Goal: Information Seeking & Learning: Find specific fact

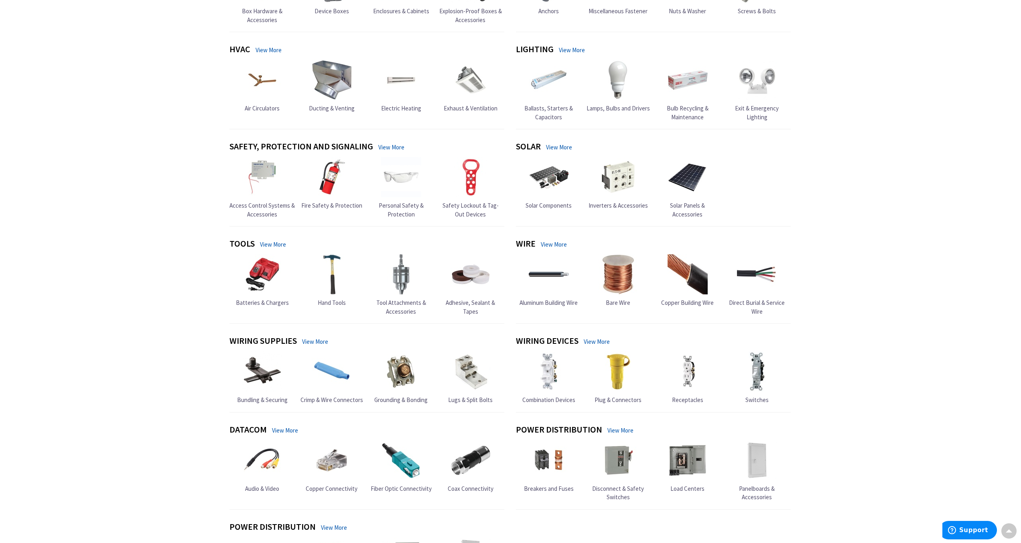
scroll to position [381, 0]
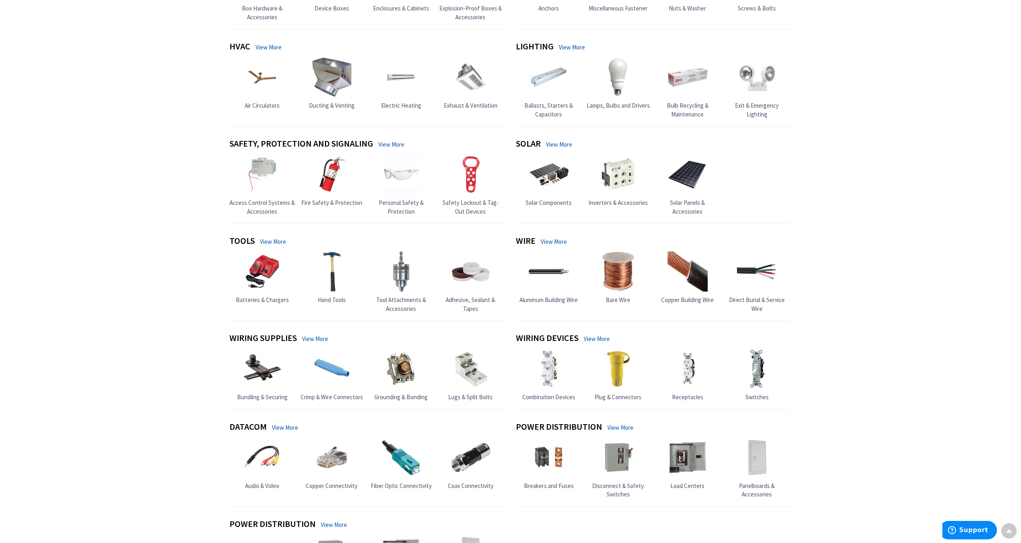
click at [690, 375] on img at bounding box center [688, 368] width 40 height 40
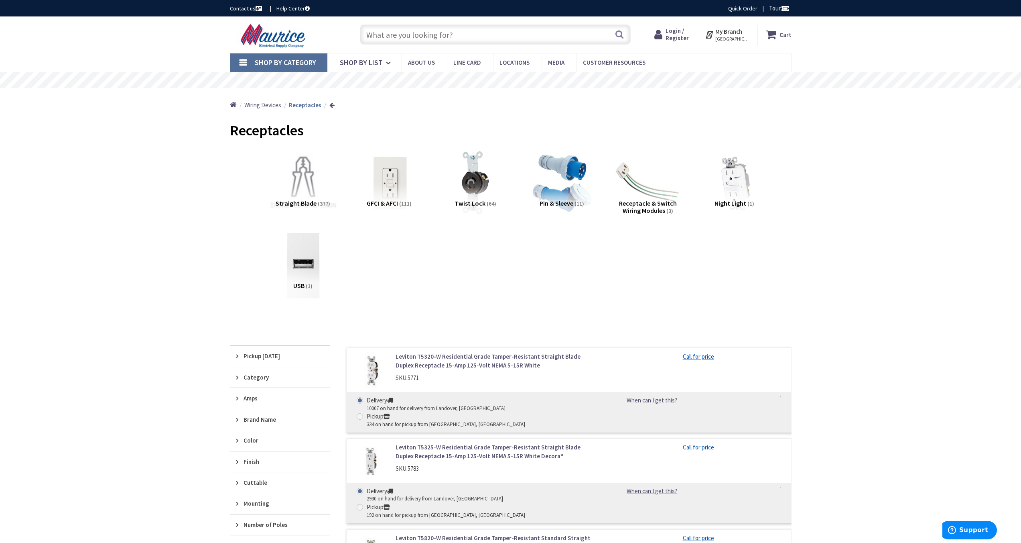
click at [304, 185] on img at bounding box center [302, 182] width 73 height 73
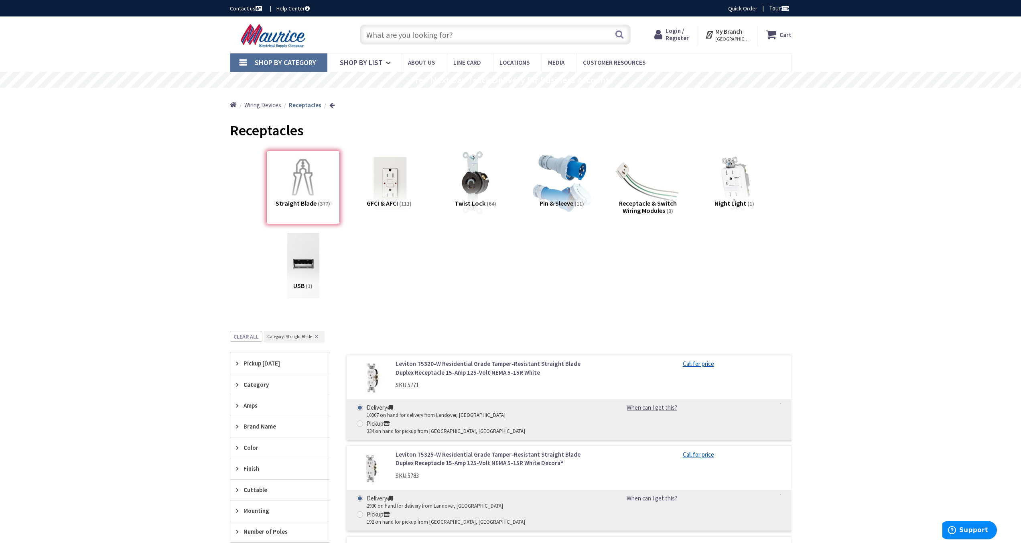
click at [275, 362] on span "Pickup Today" at bounding box center [276, 363] width 65 height 8
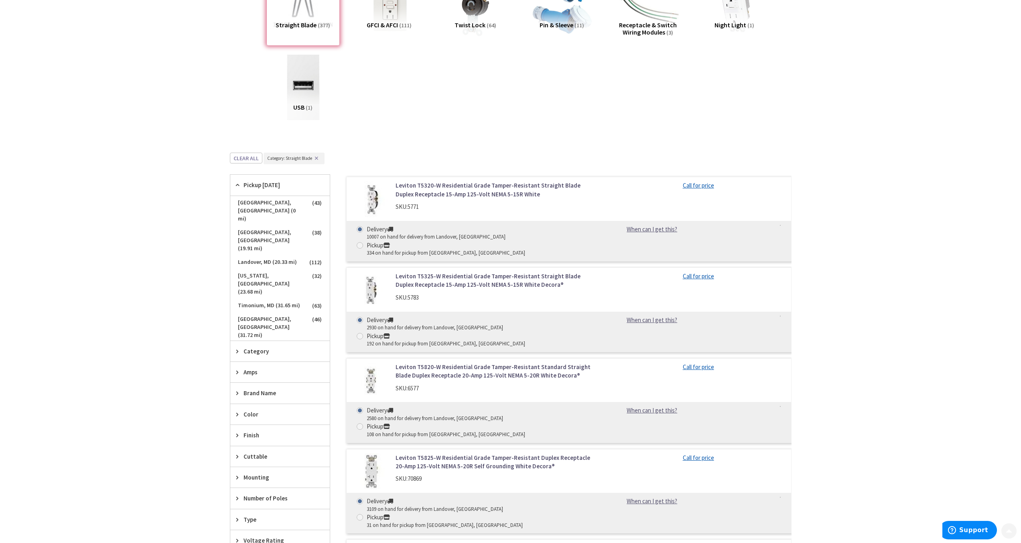
scroll to position [211, 0]
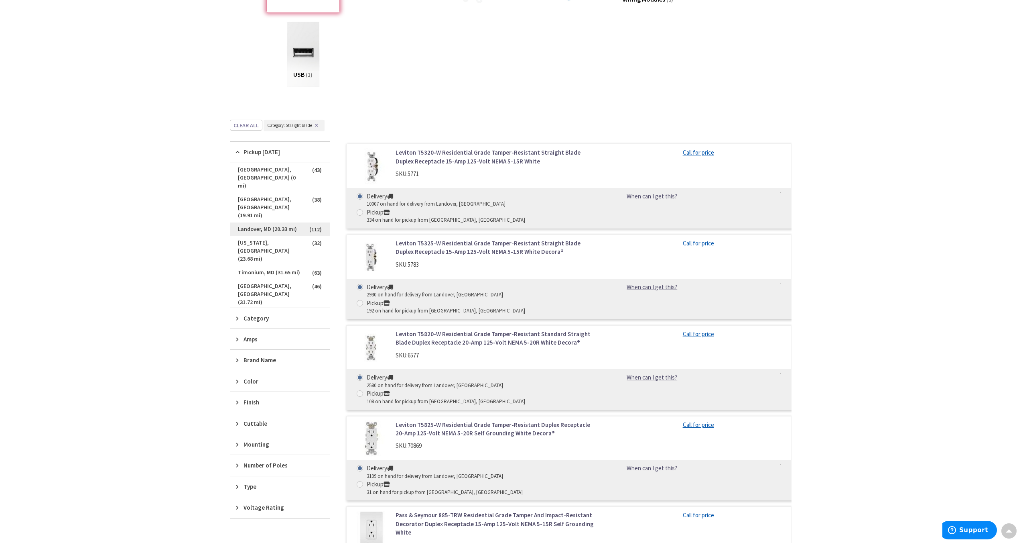
click at [281, 222] on span "Landover, MD (20.33 mi)" at bounding box center [280, 229] width 100 height 14
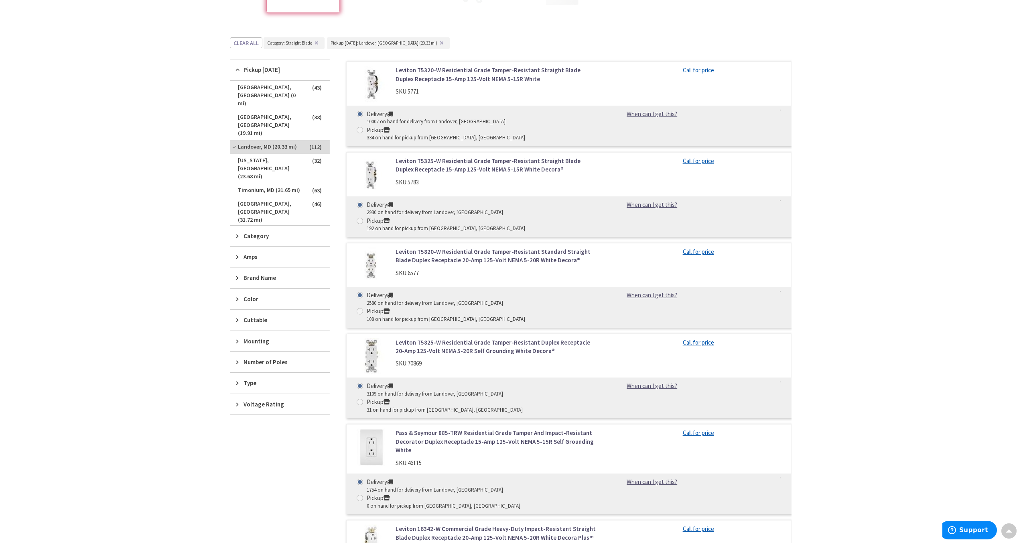
scroll to position [201, 0]
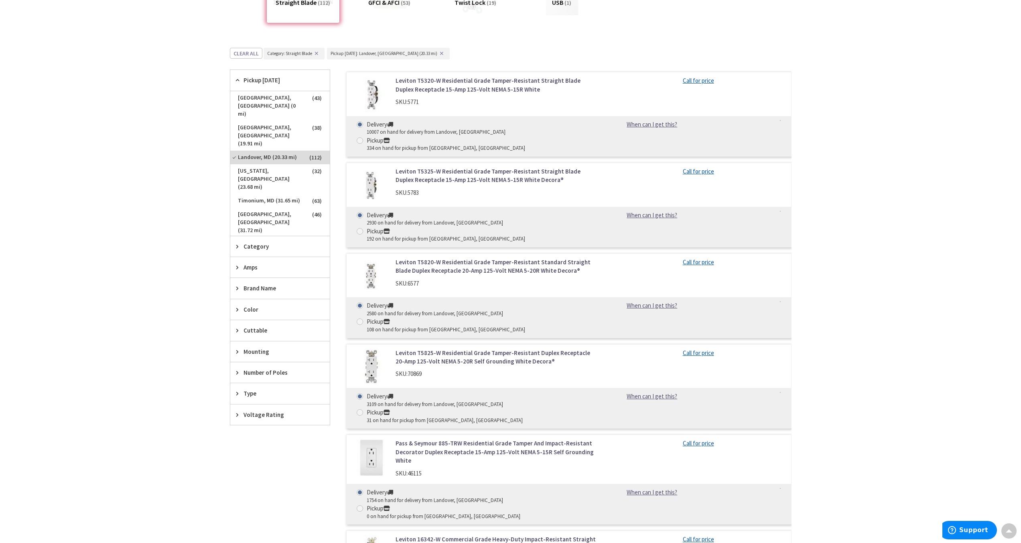
click at [268, 245] on span "Category" at bounding box center [276, 246] width 65 height 8
click at [267, 245] on span "Category" at bounding box center [276, 246] width 65 height 8
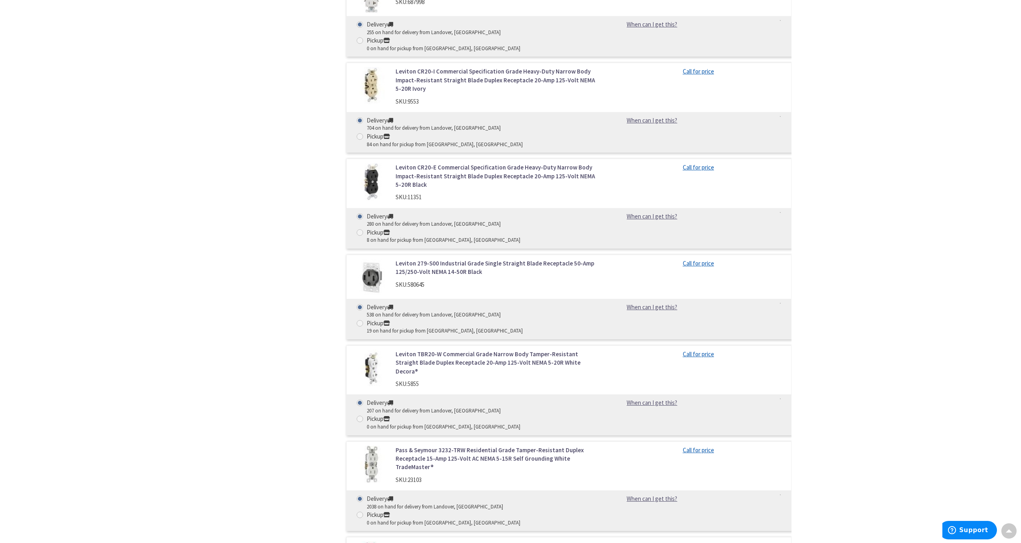
scroll to position [1108, 0]
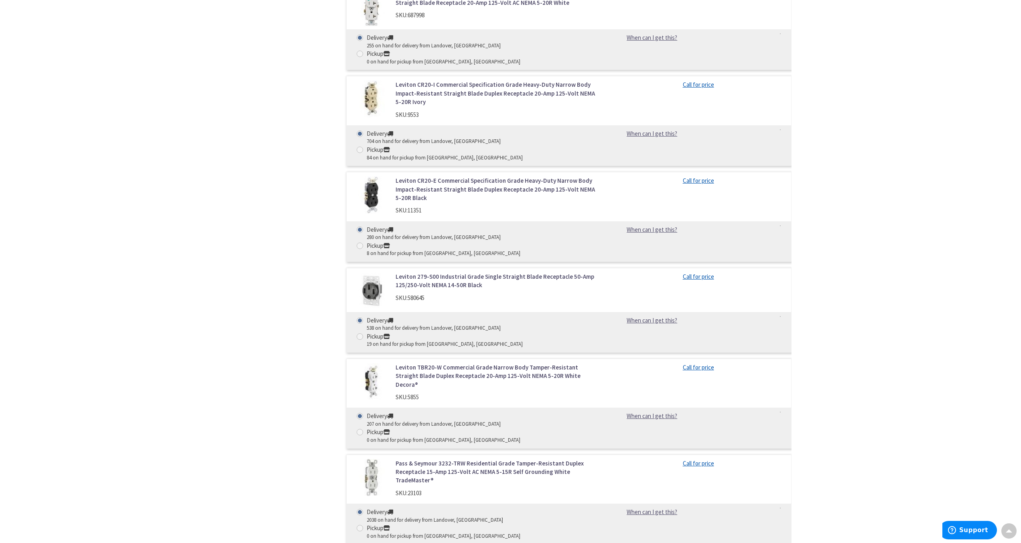
click at [449, 363] on link "Leviton TBR20-W Commercial Grade Narrow Body Tamper-Resistant Straight Blade Du…" at bounding box center [498, 376] width 204 height 26
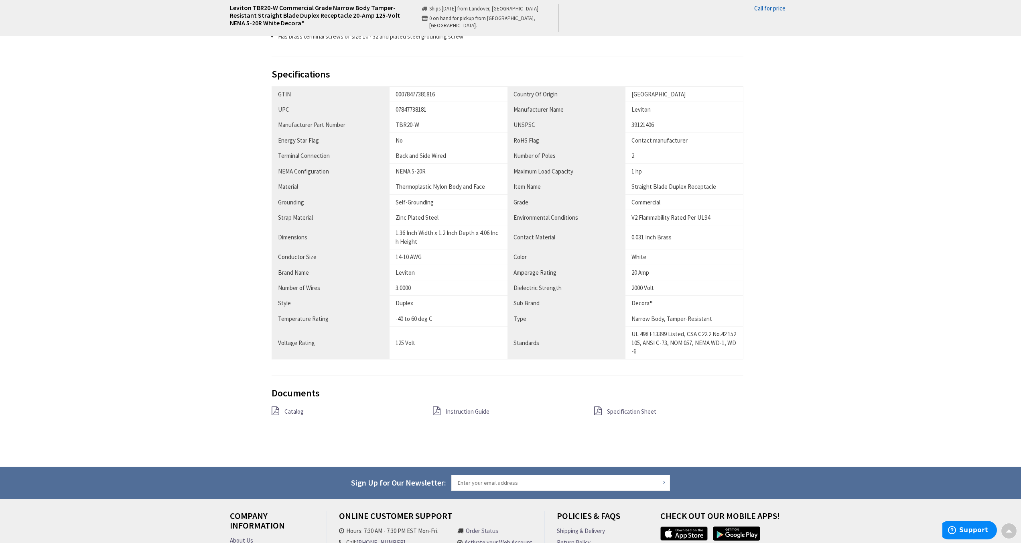
scroll to position [430, 0]
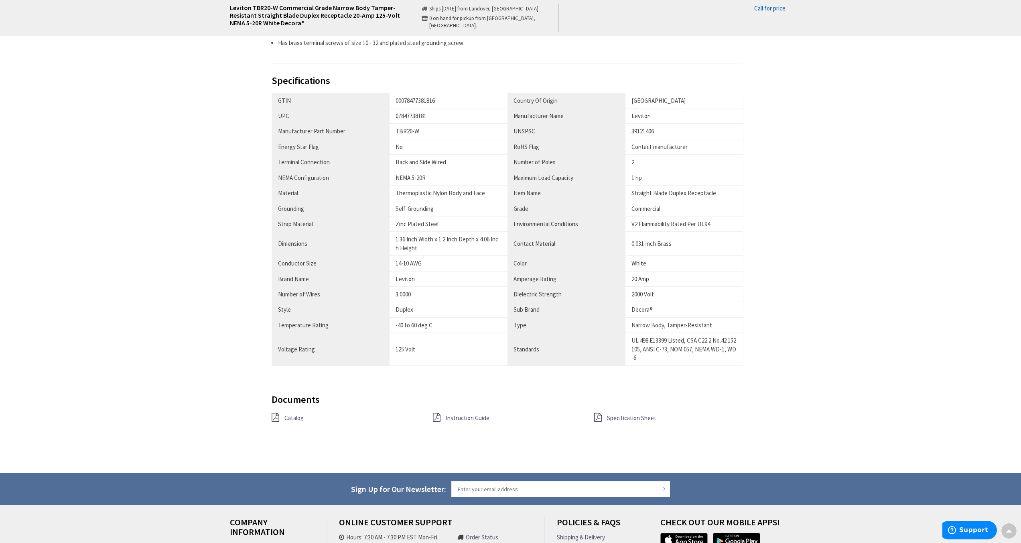
click at [616, 417] on span "Specification Sheet" at bounding box center [631, 418] width 49 height 8
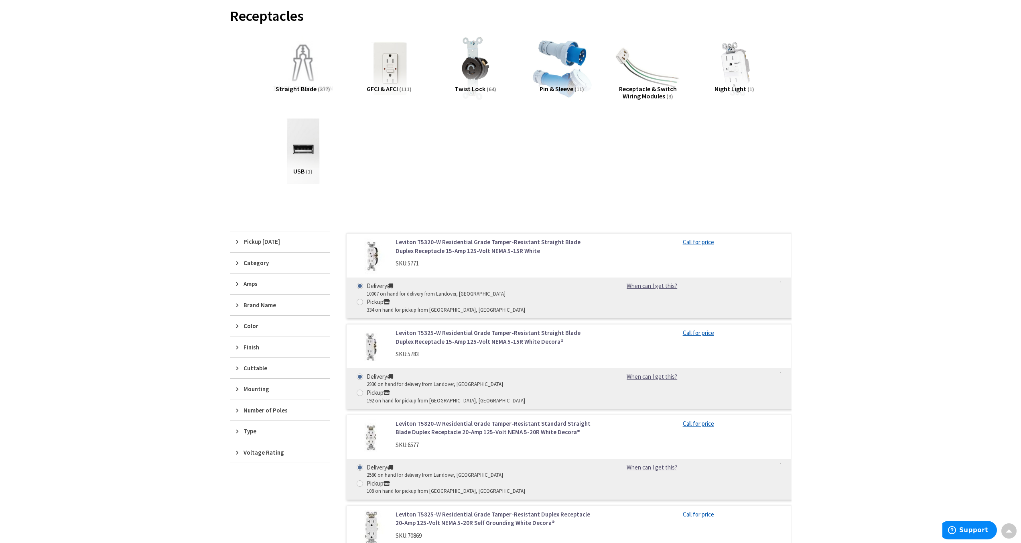
scroll to position [116, 0]
click at [268, 236] on span "Pickup Today" at bounding box center [276, 240] width 65 height 8
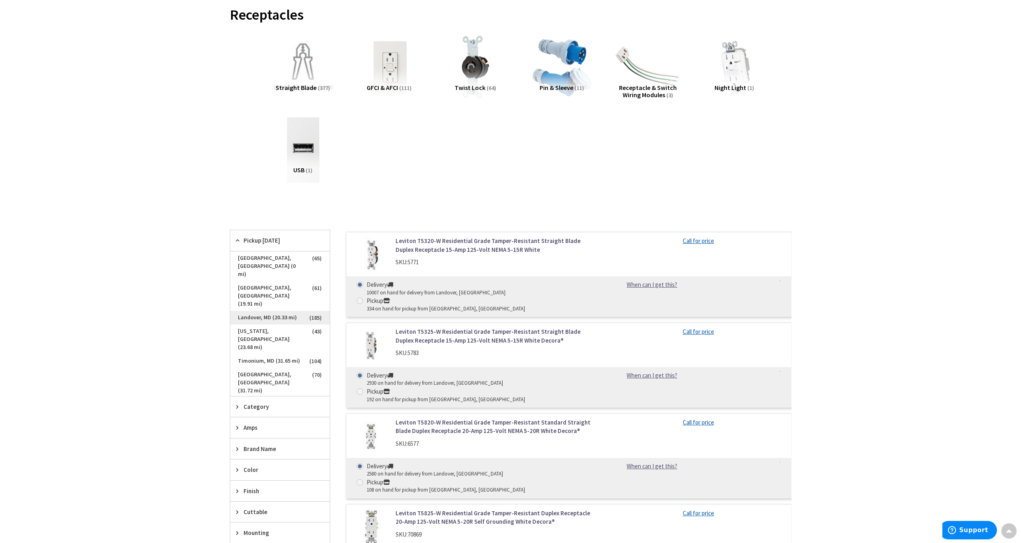
click at [268, 311] on span "Landover, MD (20.33 mi)" at bounding box center [280, 318] width 100 height 14
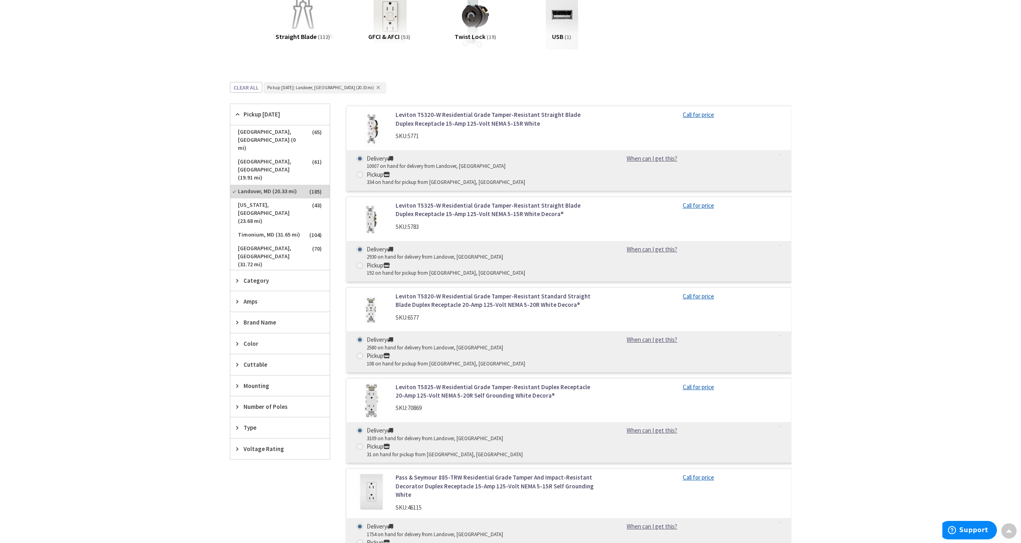
scroll to position [168, 0]
click at [267, 130] on span "[GEOGRAPHIC_DATA], [GEOGRAPHIC_DATA] (0 mi)" at bounding box center [280, 139] width 100 height 30
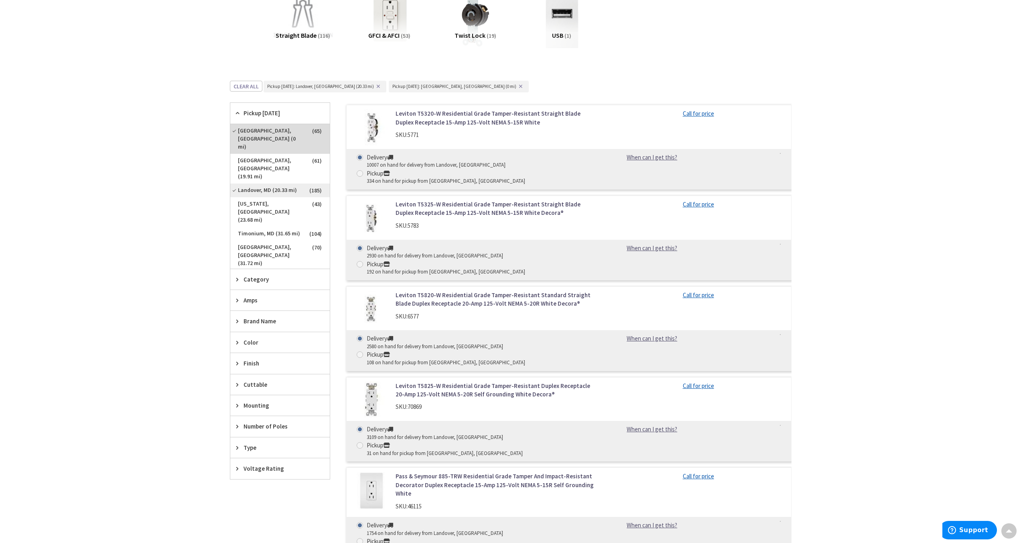
click at [247, 183] on span "Landover, MD (20.33 mi)" at bounding box center [280, 190] width 100 height 14
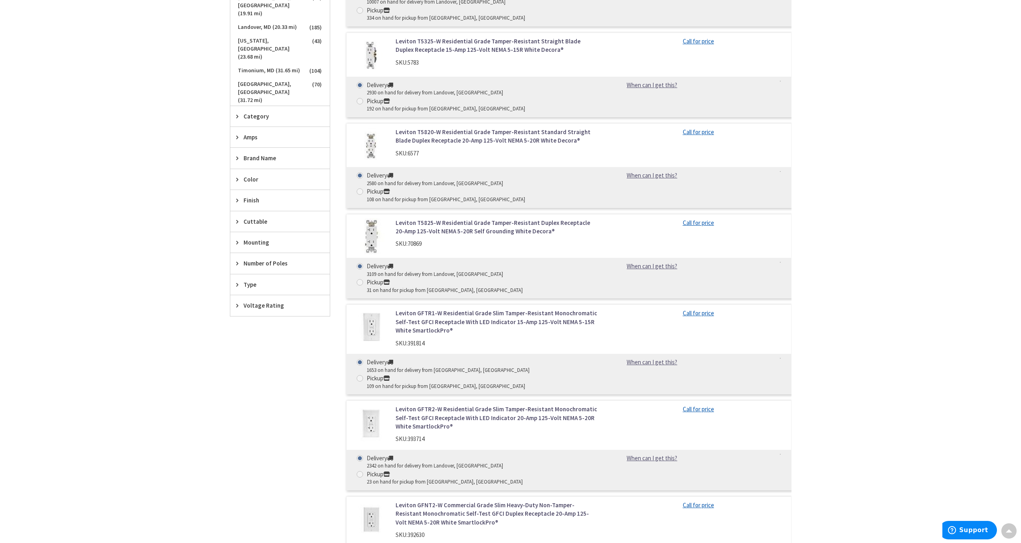
scroll to position [348, 0]
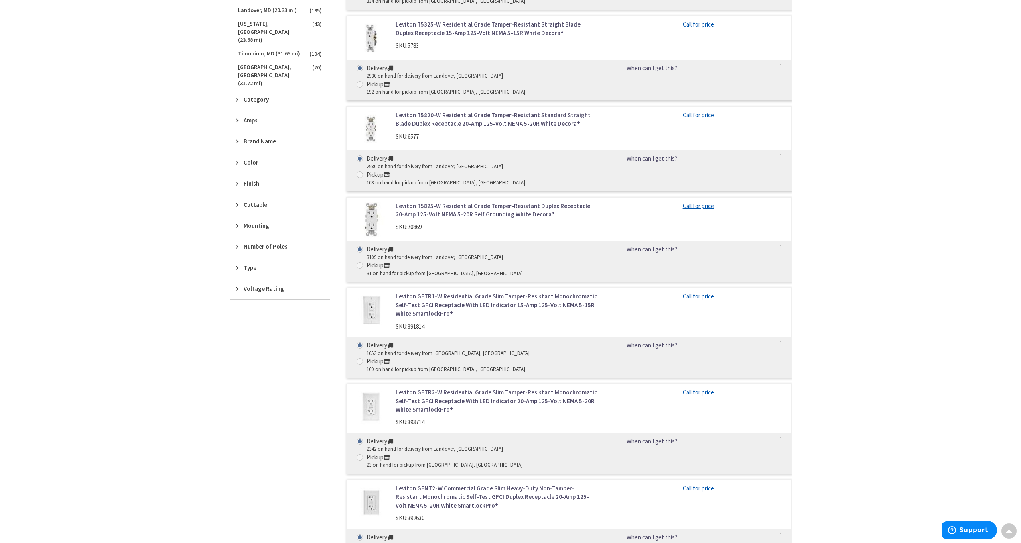
click at [256, 105] on div "Category" at bounding box center [280, 99] width 100 height 20
click at [256, 127] on span "Straight Blade" at bounding box center [280, 129] width 100 height 14
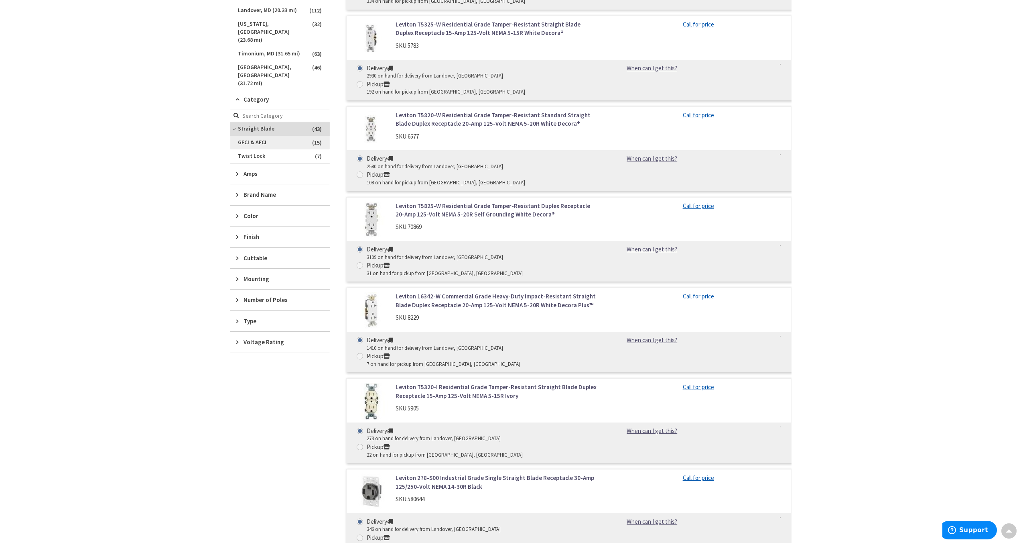
click at [246, 142] on span "GFCI & AFCI" at bounding box center [280, 143] width 100 height 14
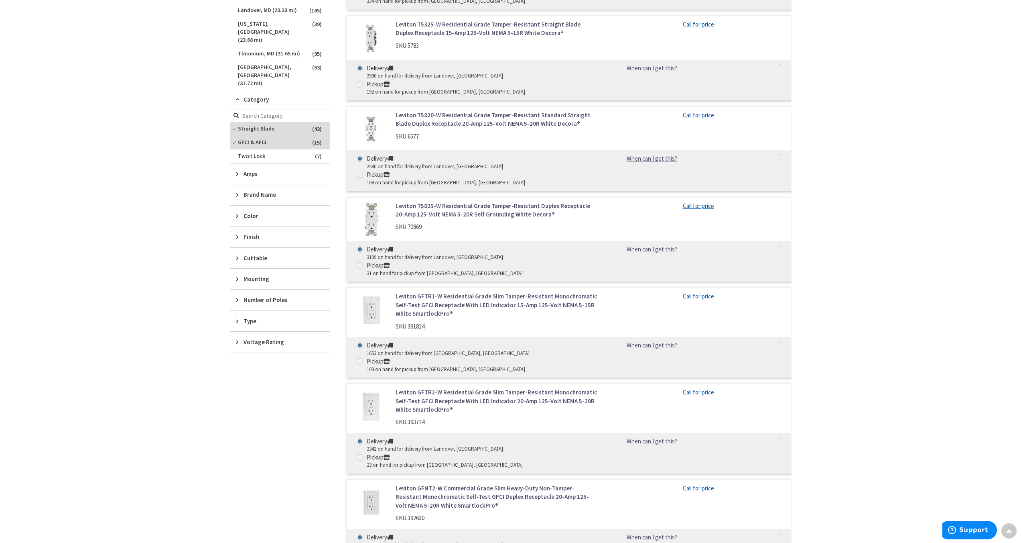
click at [252, 220] on div "Color" at bounding box center [280, 215] width 100 height 20
click at [250, 277] on span "Ivory" at bounding box center [280, 273] width 100 height 14
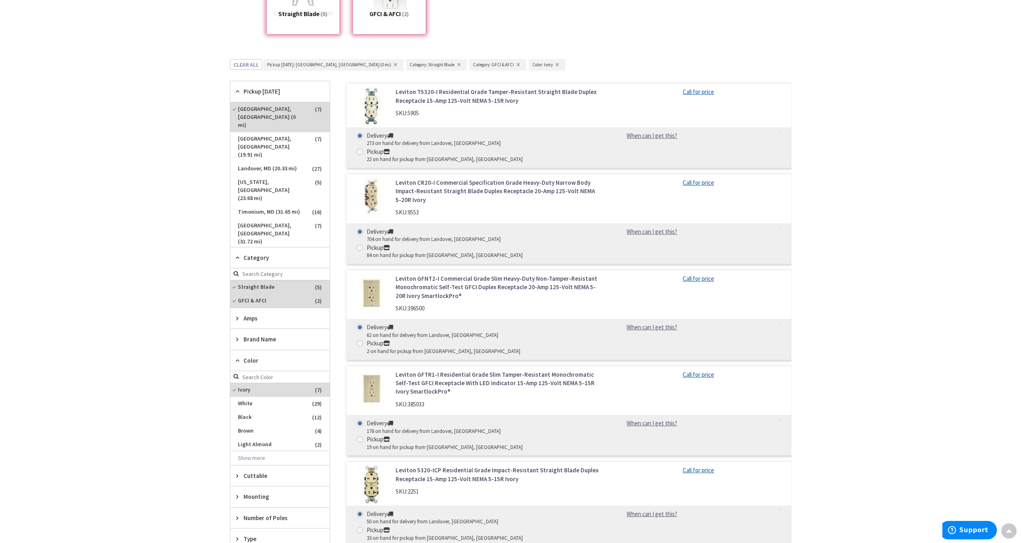
scroll to position [189, 0]
click at [472, 179] on link "Leviton CR20-I Commercial Specification Grade Heavy-Duty Narrow Body Impact-Res…" at bounding box center [498, 192] width 204 height 26
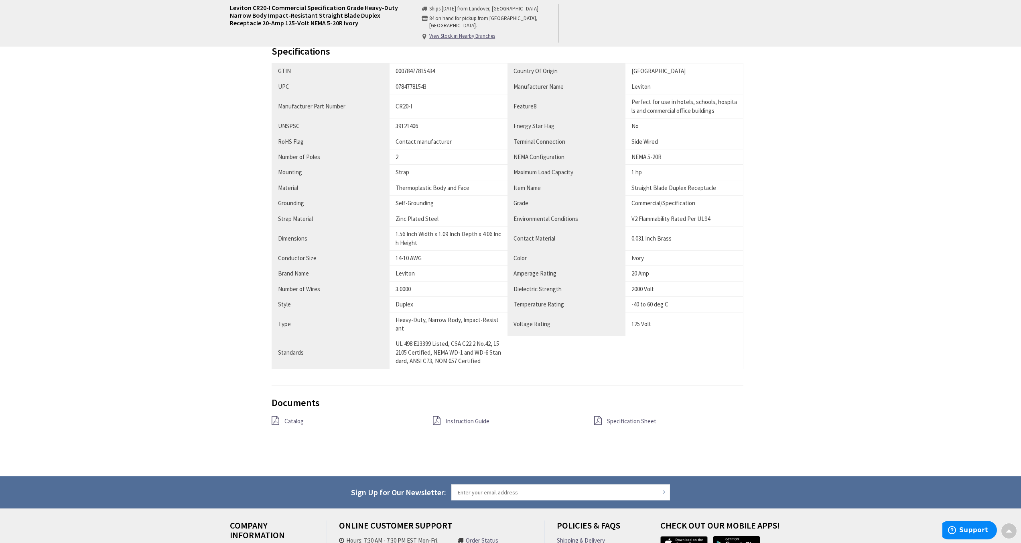
scroll to position [704, 0]
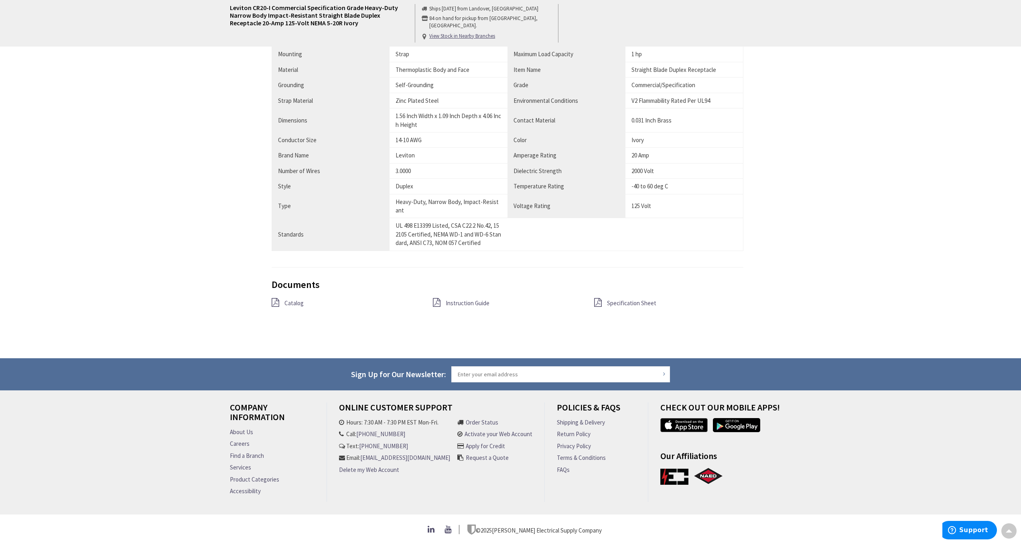
click at [628, 299] on span "Specification Sheet" at bounding box center [631, 303] width 49 height 8
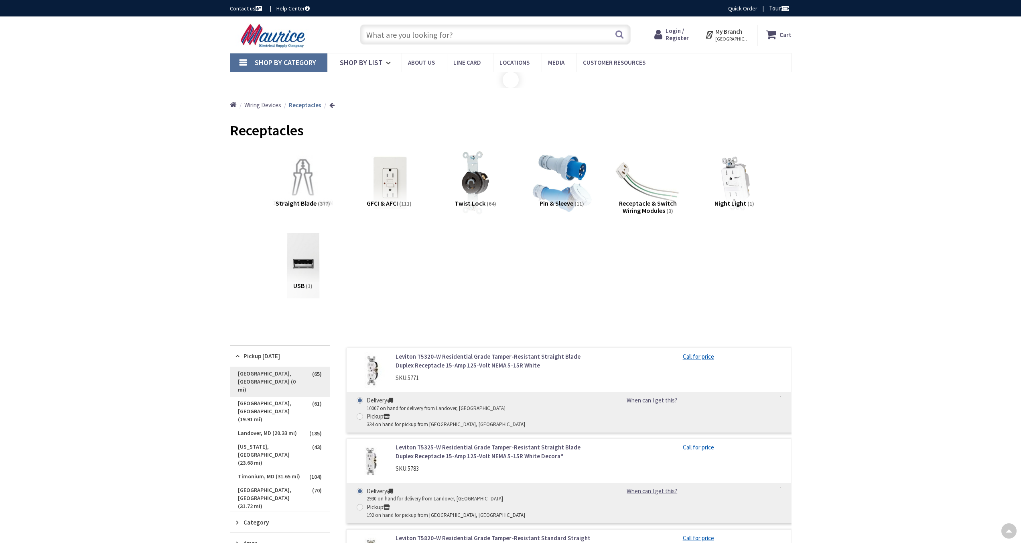
click at [266, 367] on span "Annapolis, MD (0 mi)" at bounding box center [280, 382] width 100 height 30
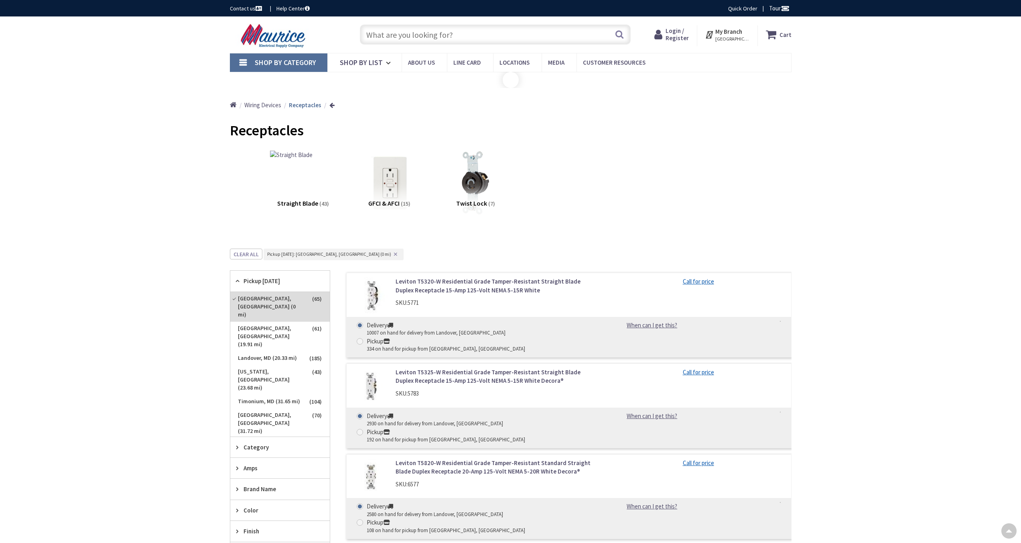
click at [259, 521] on div "Finish" at bounding box center [280, 531] width 100 height 20
click at [260, 443] on span "Category" at bounding box center [276, 447] width 65 height 8
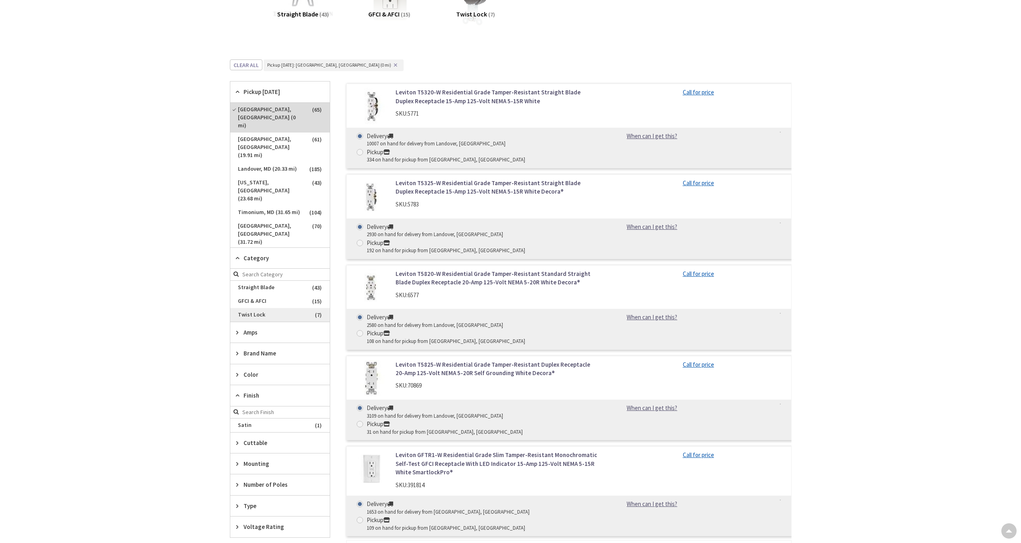
click at [255, 302] on span "GFCI & AFCI" at bounding box center [280, 301] width 100 height 14
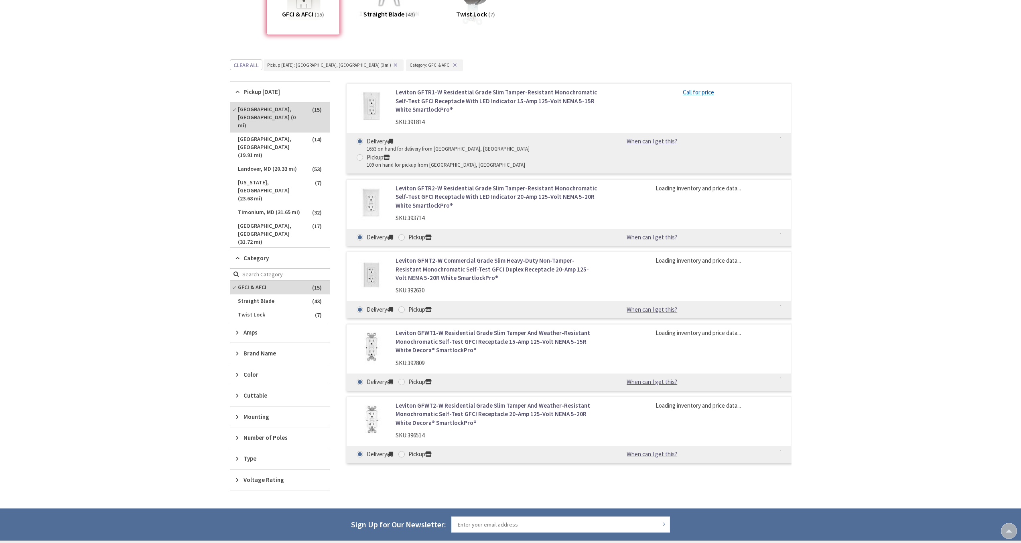
scroll to position [0, 0]
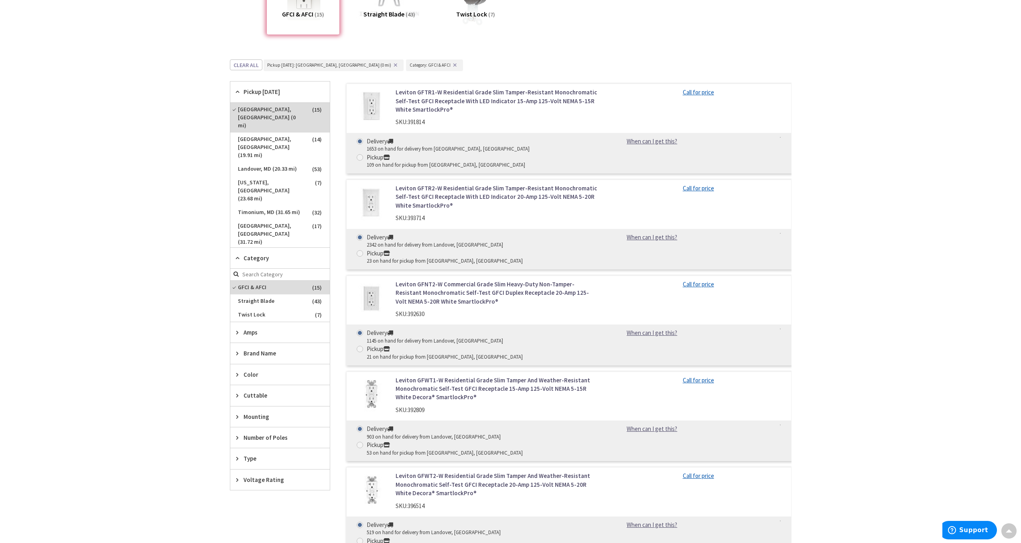
click at [260, 374] on span "Color" at bounding box center [276, 374] width 65 height 8
click at [273, 418] on span "Ivory" at bounding box center [280, 418] width 100 height 14
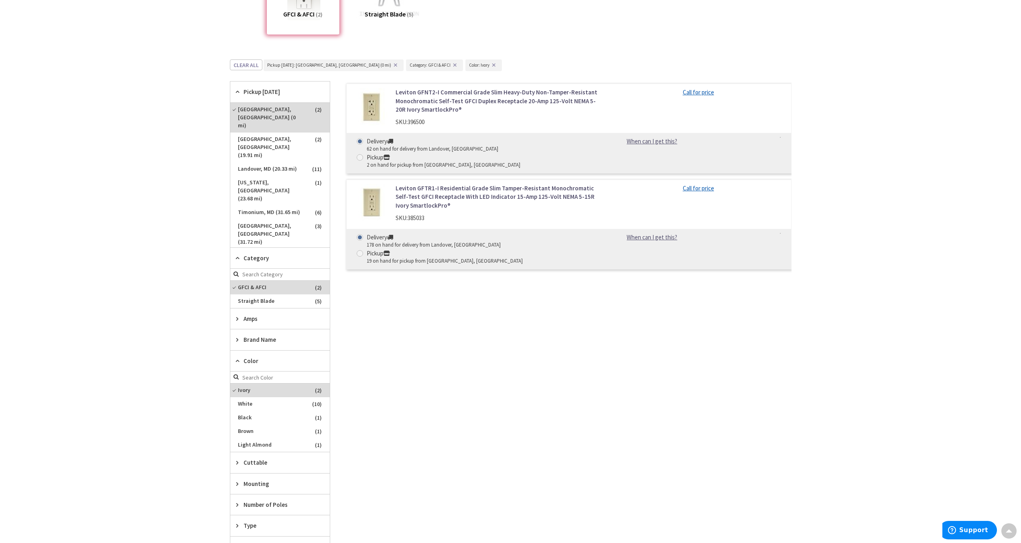
click at [460, 100] on link "Leviton GFNT2-I Commercial Grade Slim Heavy-Duty Non-Tamper-Resistant Monochrom…" at bounding box center [498, 101] width 204 height 26
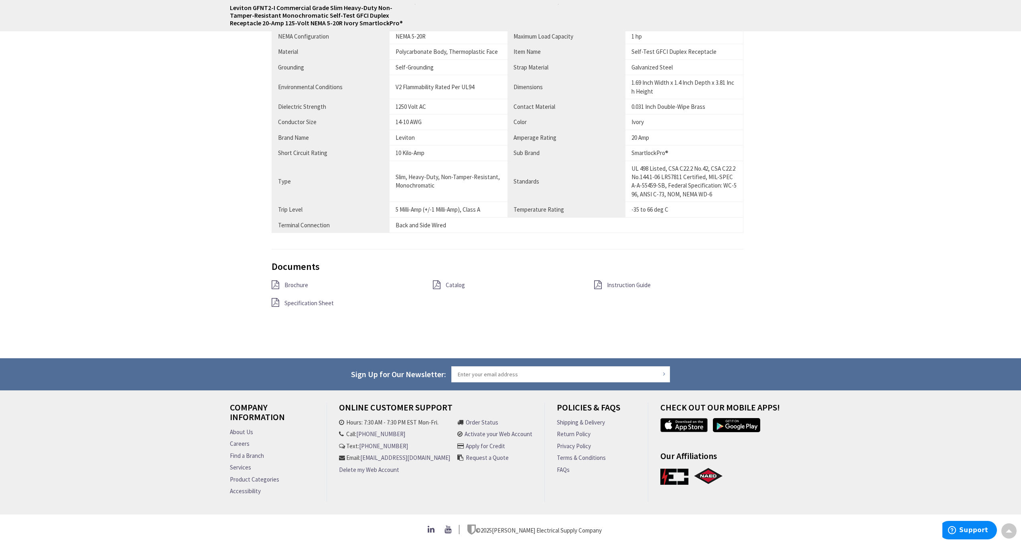
scroll to position [726, 0]
click at [325, 300] on span "Specification Sheet" at bounding box center [309, 303] width 49 height 8
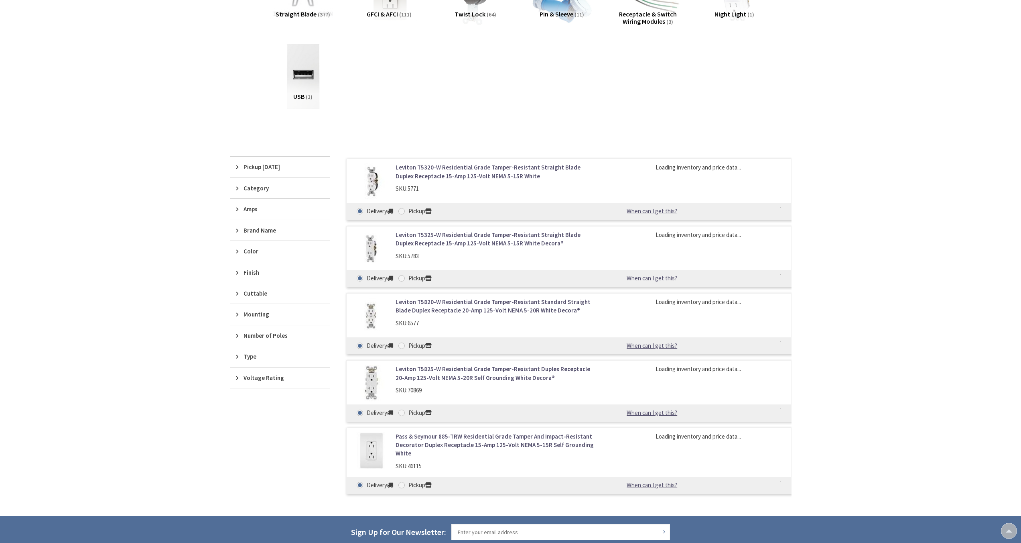
click at [263, 168] on span "Pickup [DATE]" at bounding box center [276, 167] width 65 height 8
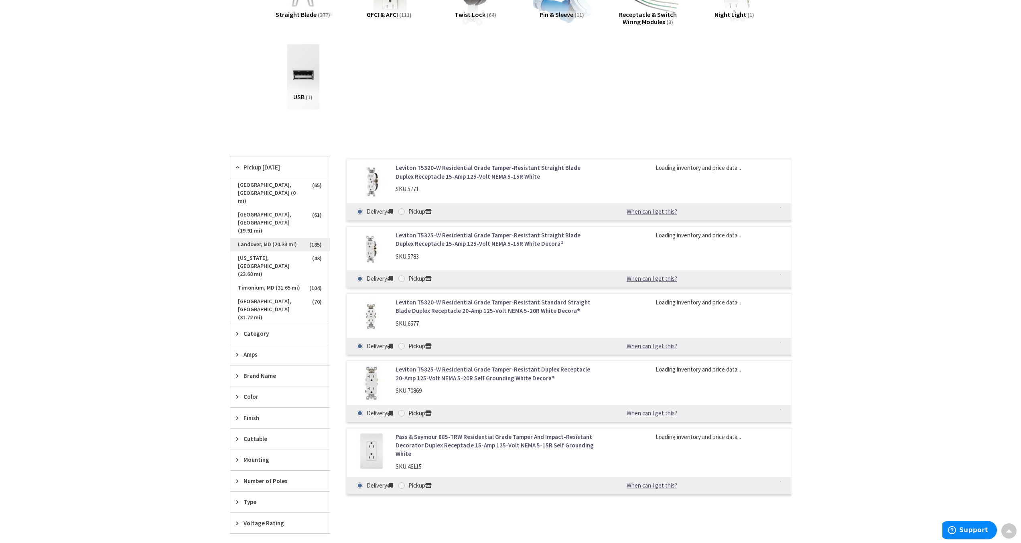
click at [279, 238] on span "Landover, MD (20.33 mi)" at bounding box center [280, 245] width 100 height 14
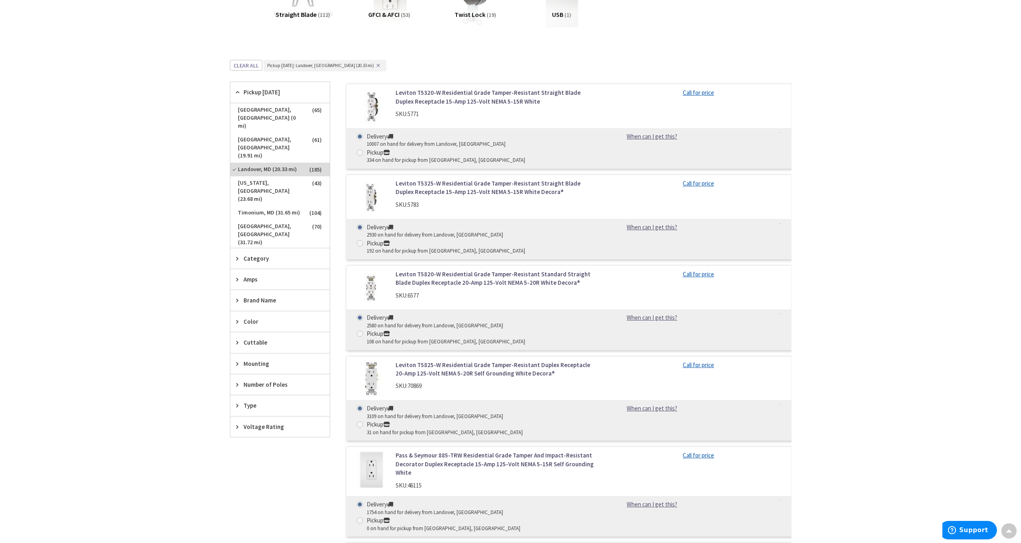
click at [266, 264] on div "Category" at bounding box center [280, 258] width 100 height 20
click at [256, 302] on span "GFCI & AFCI" at bounding box center [280, 302] width 100 height 14
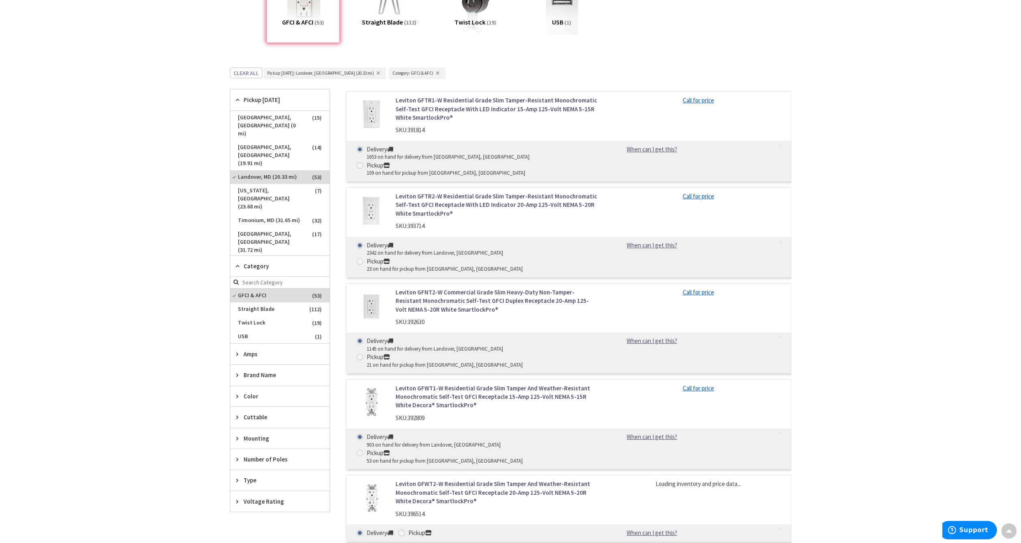
scroll to position [167, 0]
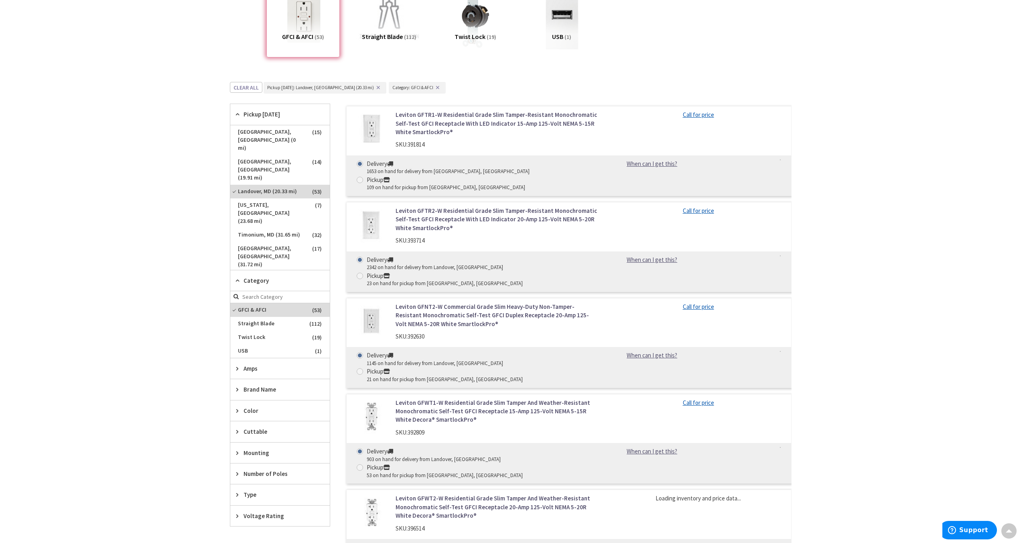
click at [254, 494] on span "Type" at bounding box center [276, 494] width 65 height 8
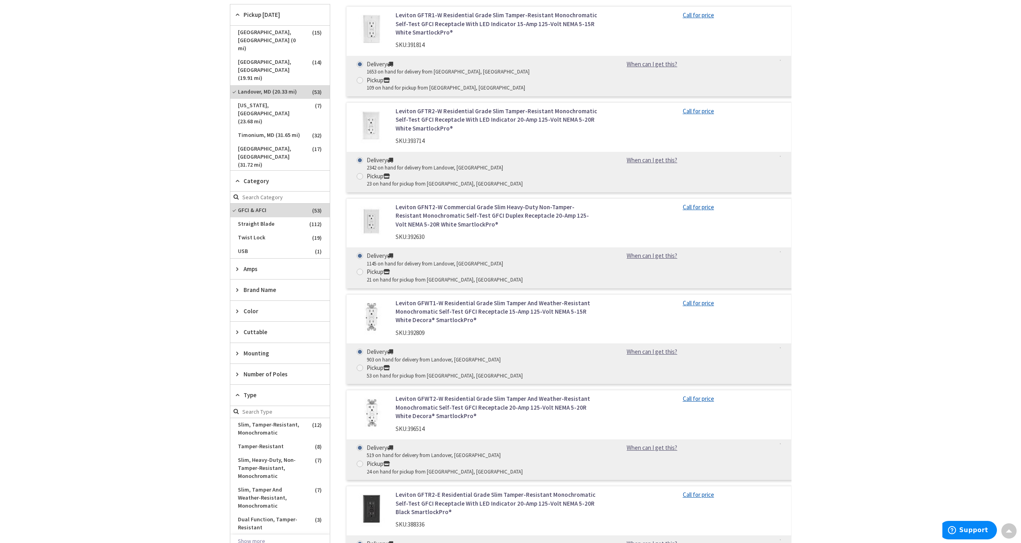
scroll to position [273, 0]
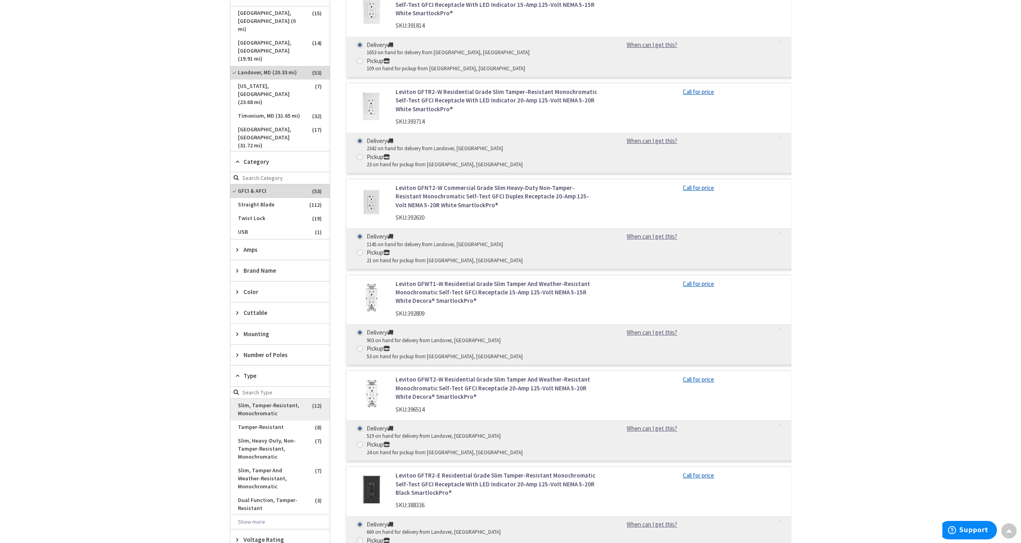
click at [267, 416] on span "Slim, Tamper-Resistant, Monochromatic" at bounding box center [280, 410] width 100 height 22
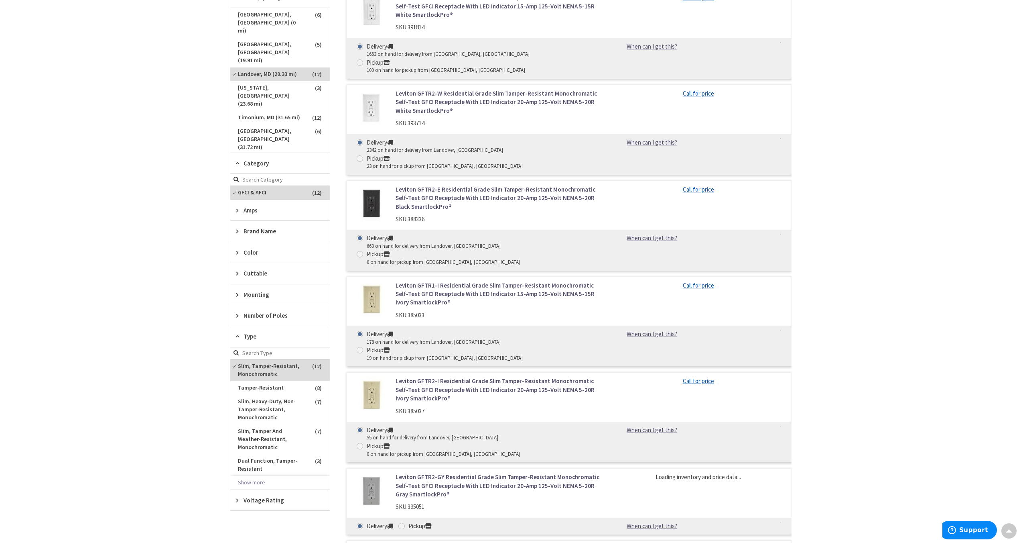
click at [260, 257] on div "Color" at bounding box center [280, 252] width 100 height 20
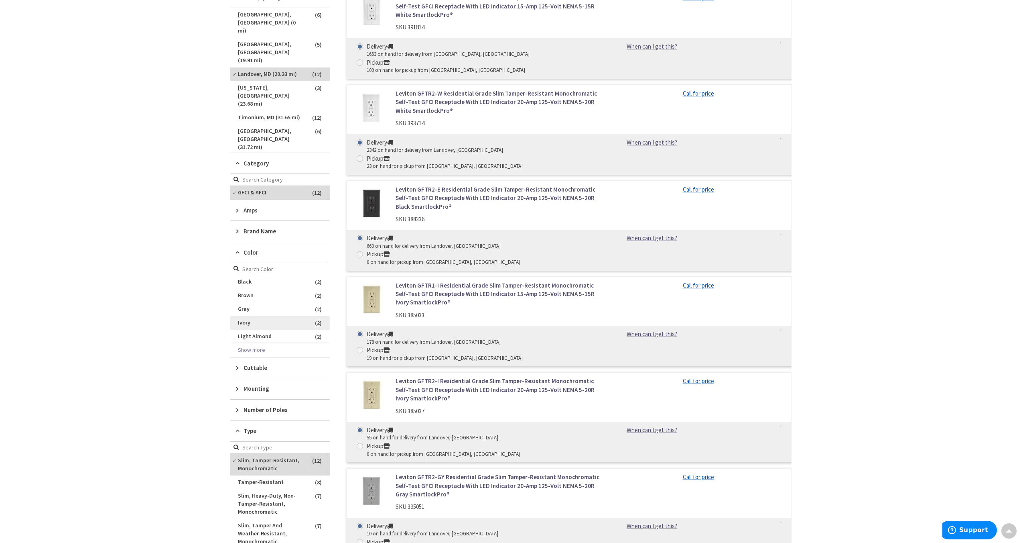
click at [246, 321] on span "Ivory" at bounding box center [280, 323] width 100 height 14
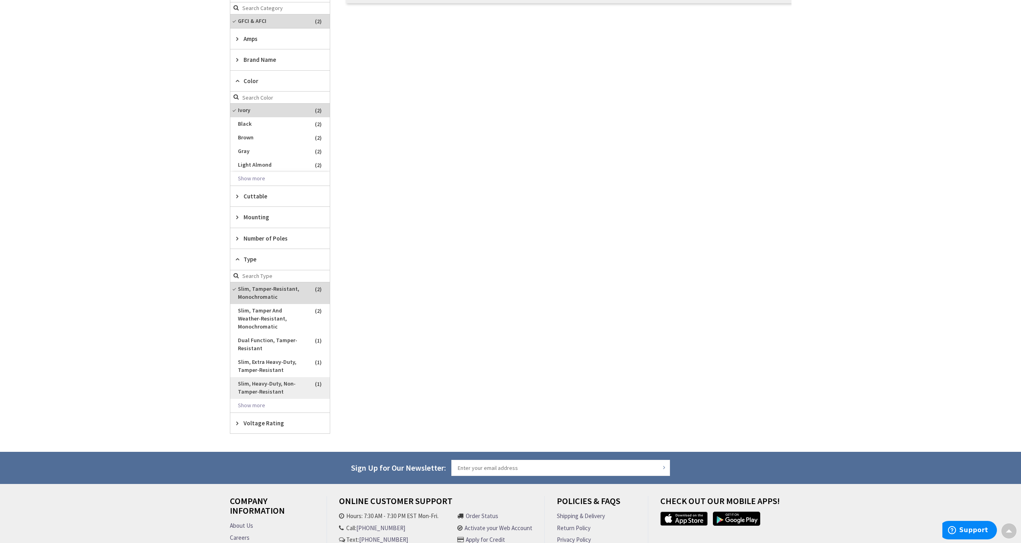
scroll to position [463, 0]
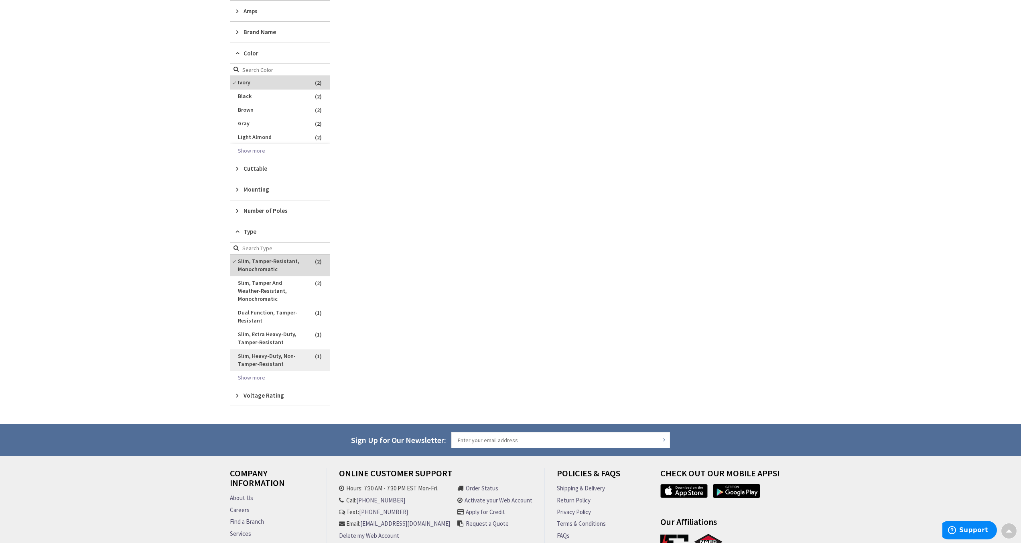
click at [272, 354] on span "Slim, Heavy-Duty, Non-Tamper-Resistant" at bounding box center [280, 360] width 100 height 22
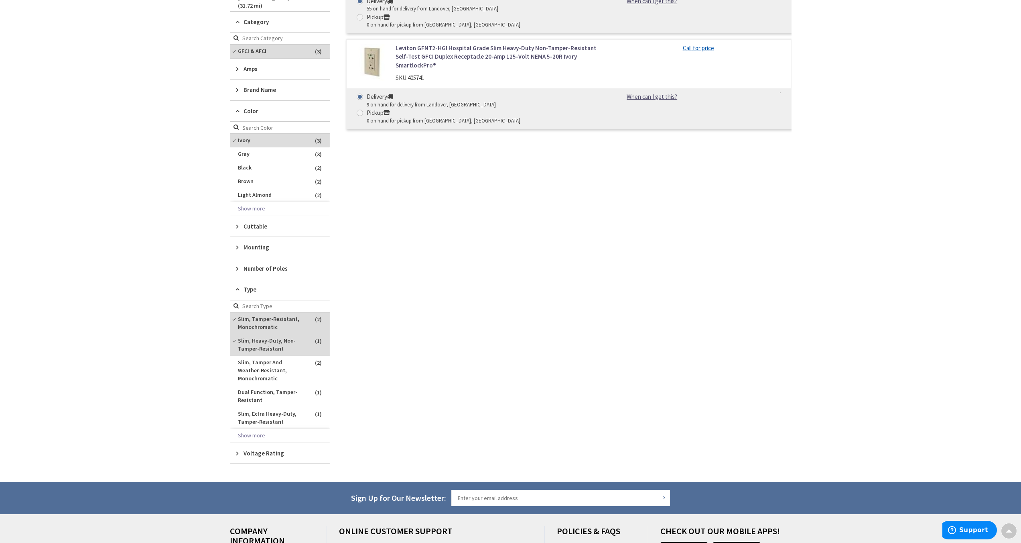
scroll to position [501, 0]
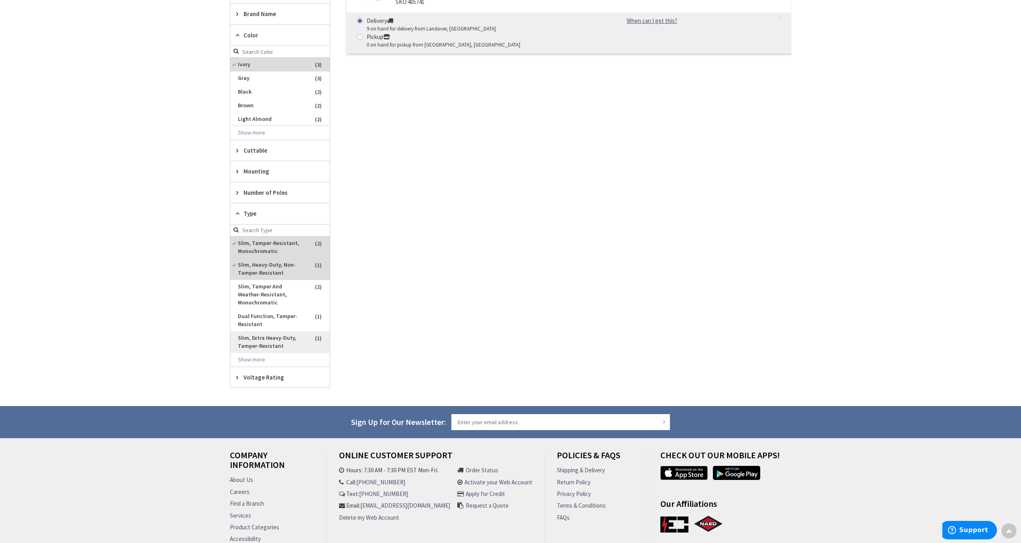
click at [275, 338] on span "Slim, Extra Heavy-Duty, Tamper-Resistant" at bounding box center [280, 342] width 100 height 22
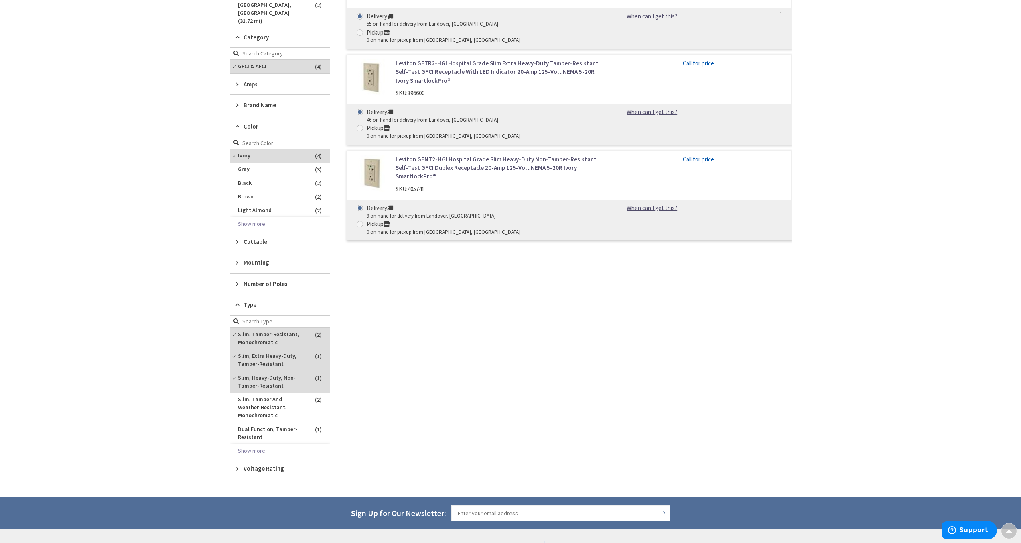
scroll to position [544, 0]
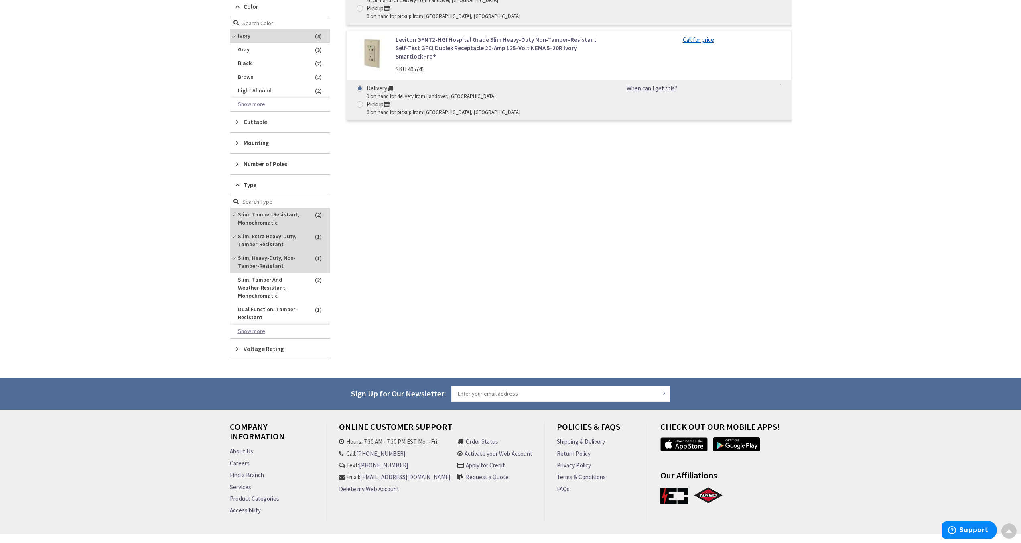
click at [261, 324] on button "Show more" at bounding box center [280, 331] width 100 height 14
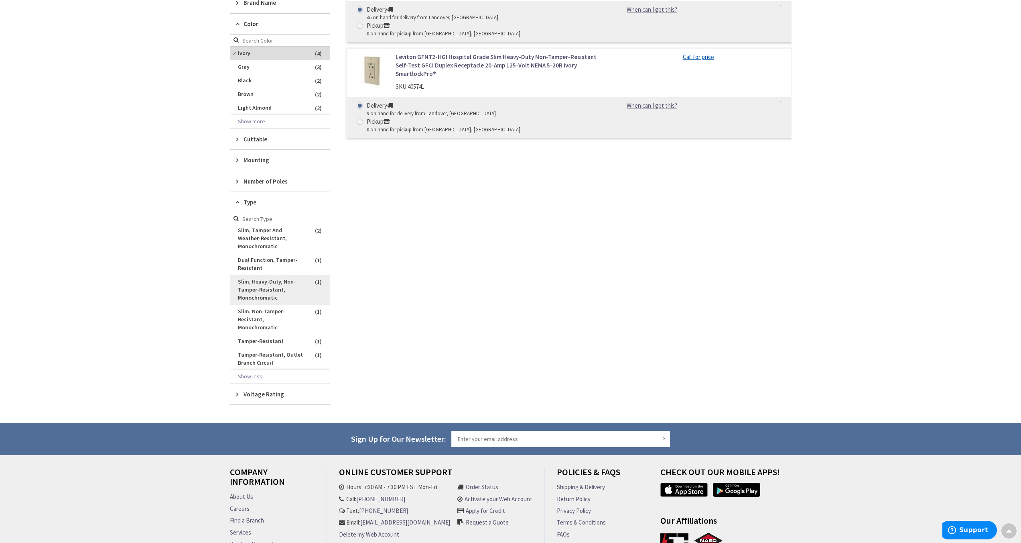
scroll to position [533, 0]
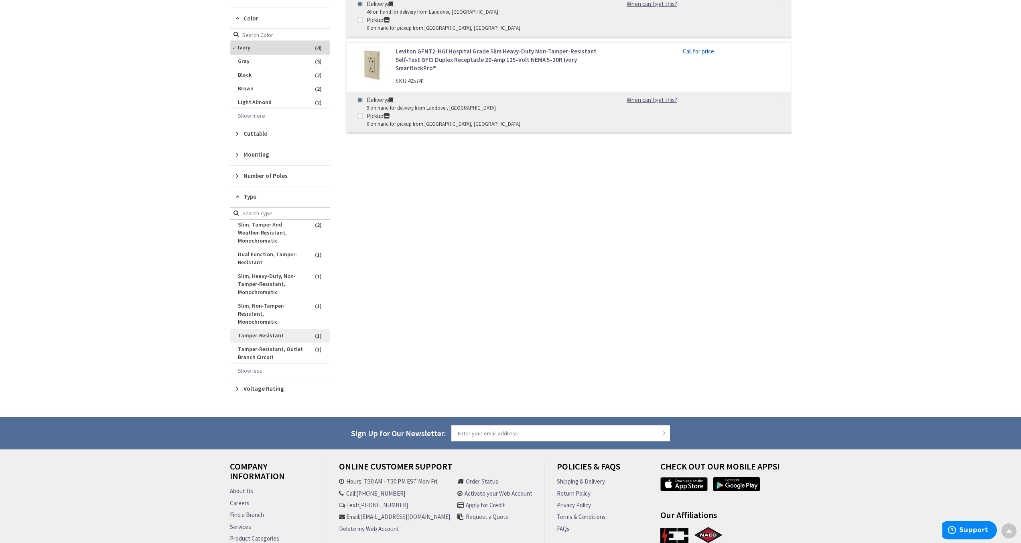
click at [271, 329] on span "Tamper-Resistant" at bounding box center [280, 336] width 100 height 14
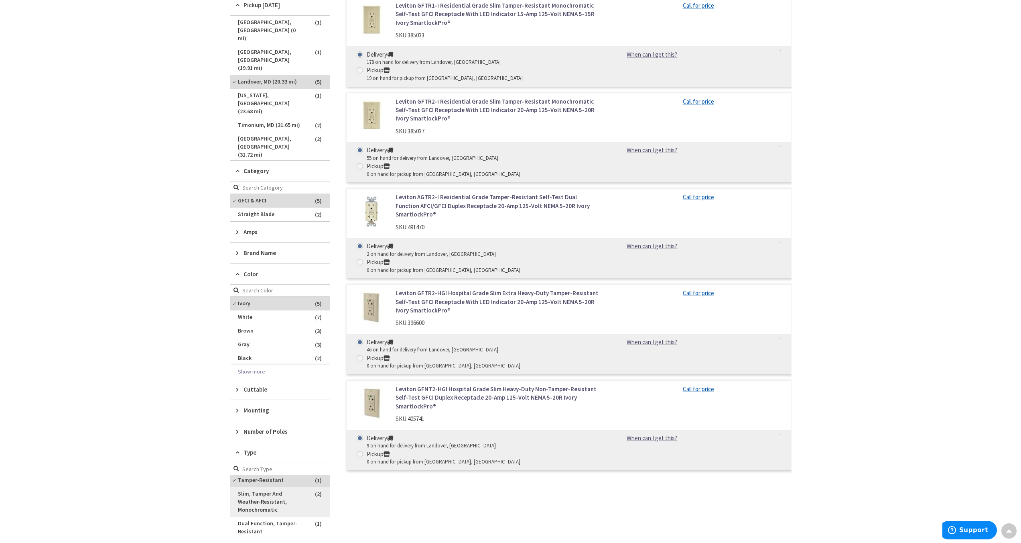
scroll to position [10, 0]
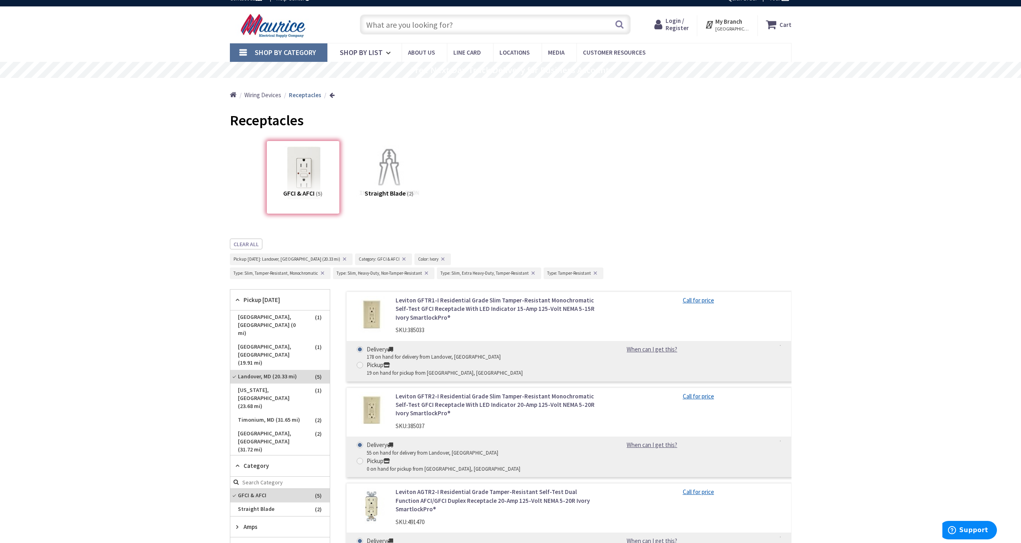
click at [436, 392] on link "Leviton GFTR2-I Residential Grade Slim Tamper-Resistant Monochromatic Self-Test…" at bounding box center [498, 405] width 204 height 26
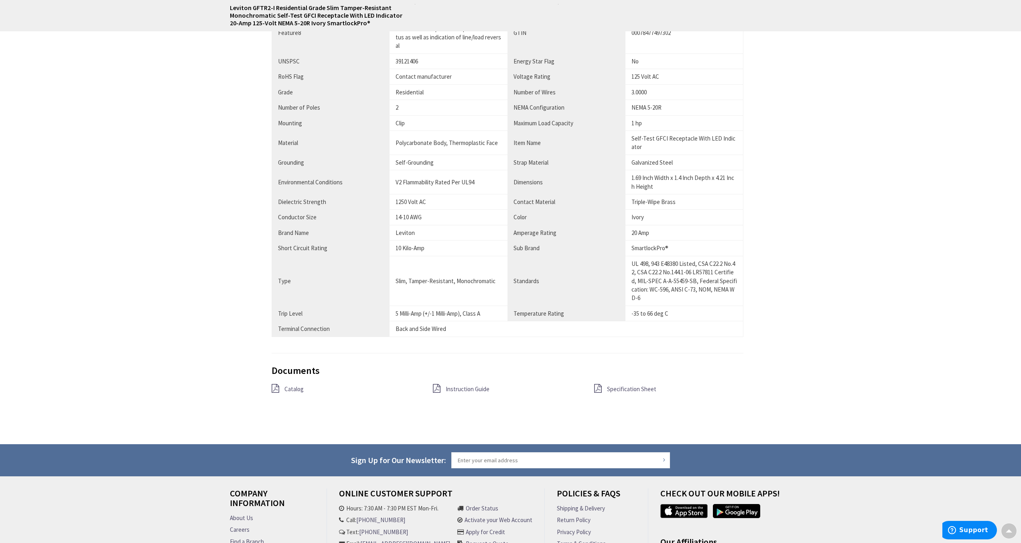
scroll to position [771, 0]
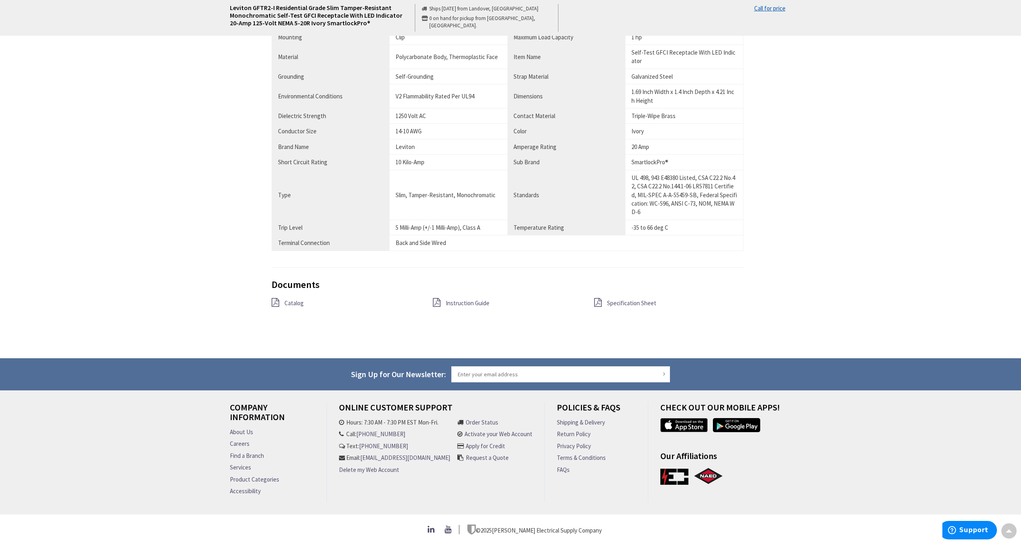
click at [621, 299] on span "Specification Sheet" at bounding box center [631, 303] width 49 height 8
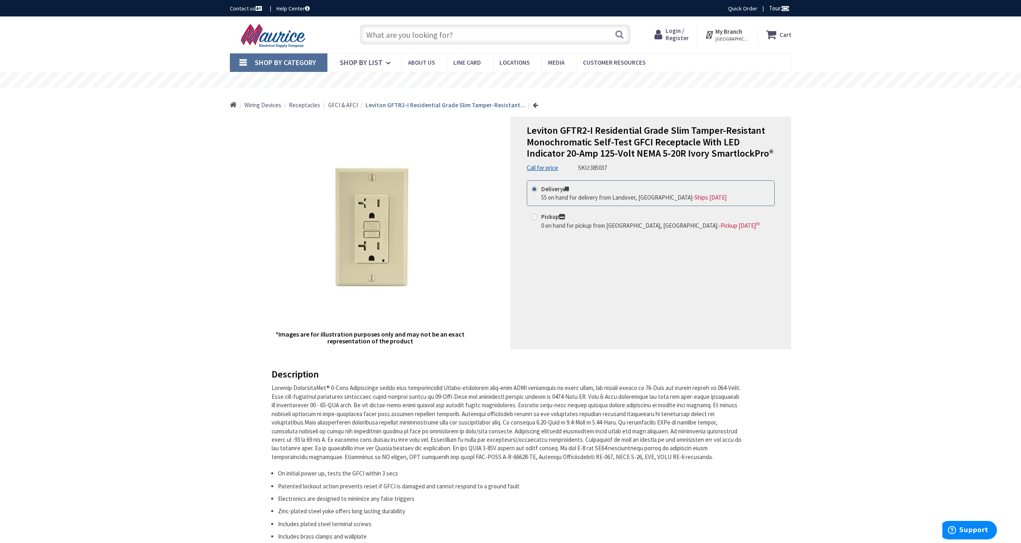
click at [423, 35] on input "text" at bounding box center [495, 34] width 271 height 20
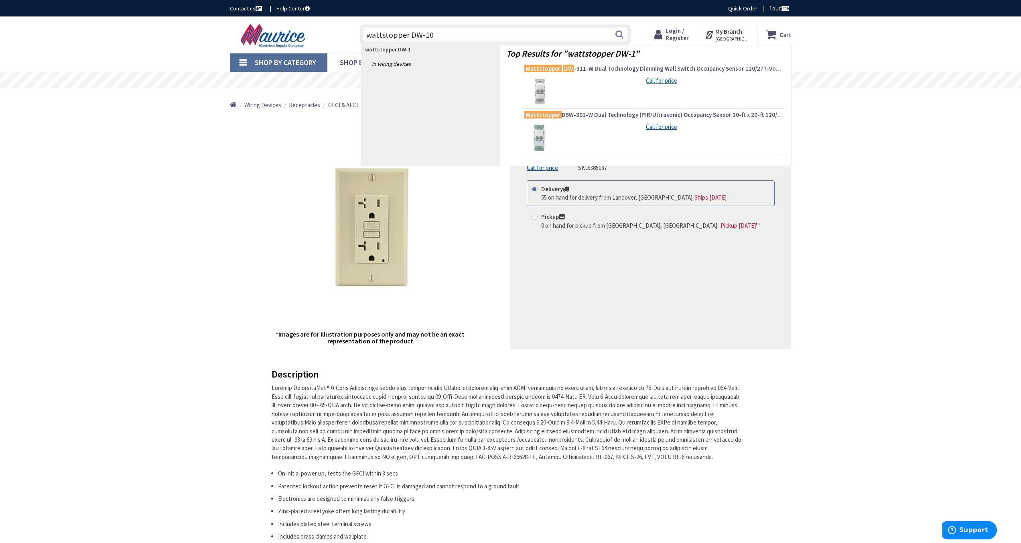
type input "wattstopper DW-100"
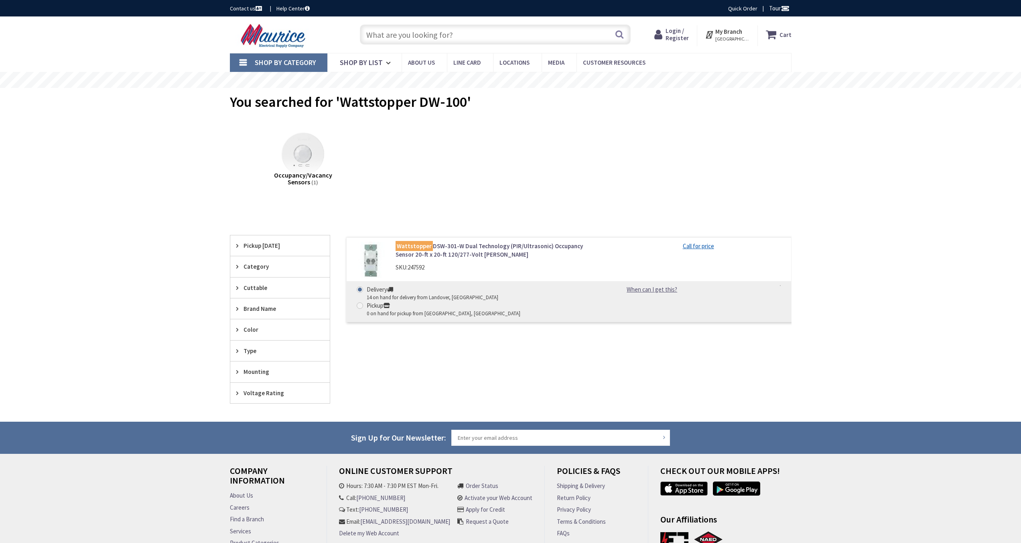
click at [486, 35] on input "text" at bounding box center [495, 34] width 271 height 20
paste input "H450FR2ICATD010"
type input "H450FR2ICATD010"
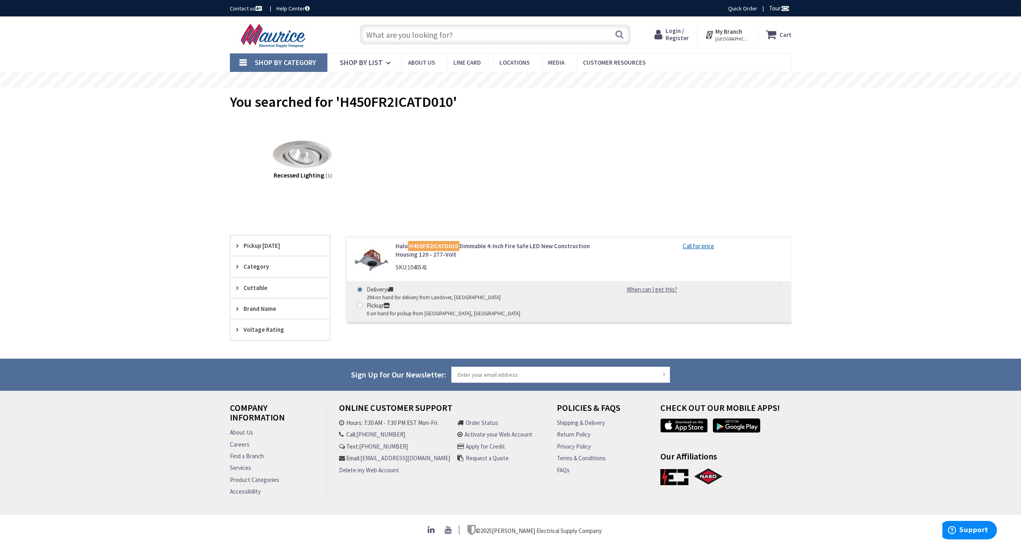
click at [477, 247] on link "Halo H450FR2ICATD010 Dimmable 4-Inch Fire Safe LED New Construction Housing 120…" at bounding box center [498, 250] width 204 height 17
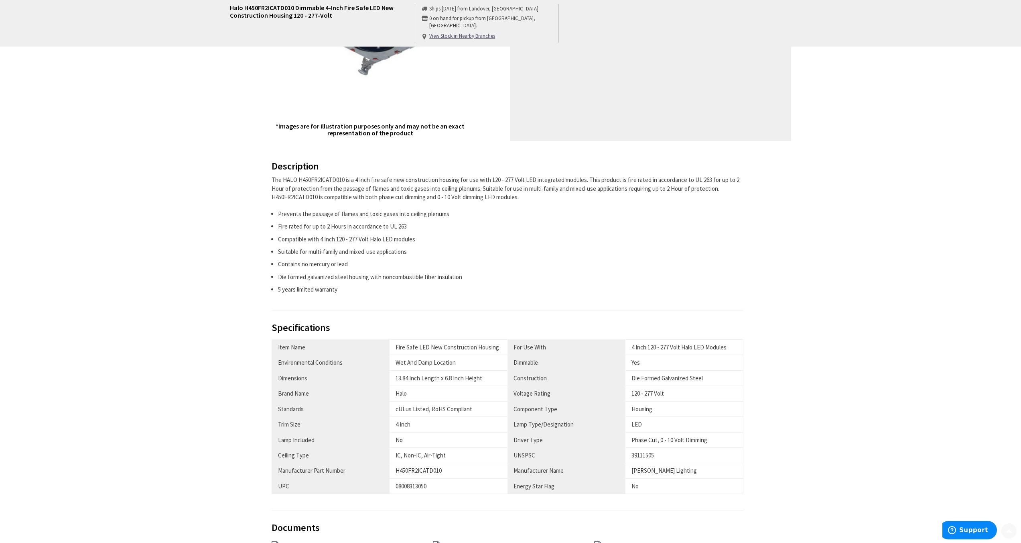
scroll to position [454, 0]
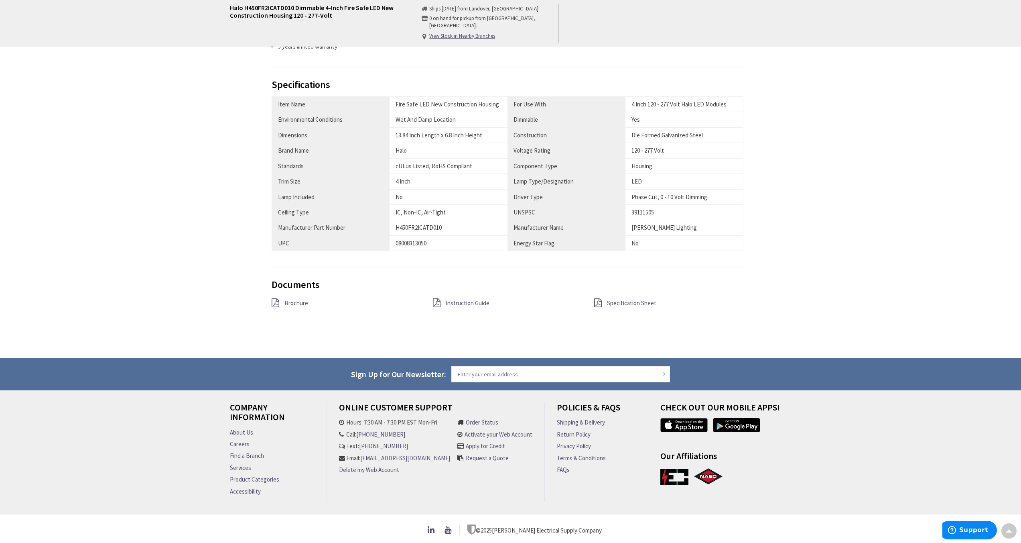
click at [627, 299] on span "Specification Sheet" at bounding box center [631, 303] width 49 height 8
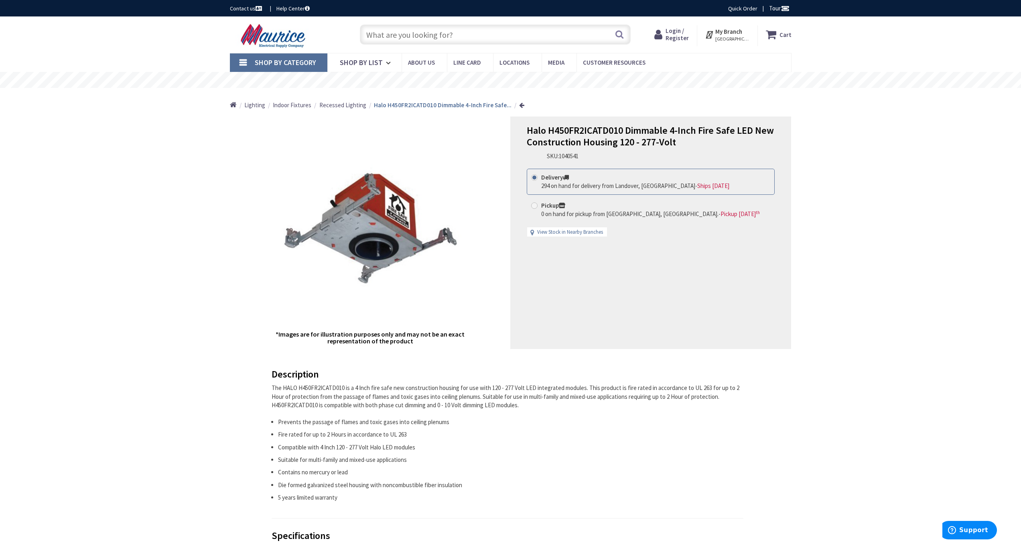
click at [394, 31] on input "text" at bounding box center [495, 34] width 271 height 20
paste input "ML4D10FL9FS1E010"
type input "ML4D10FL9FS1E010"
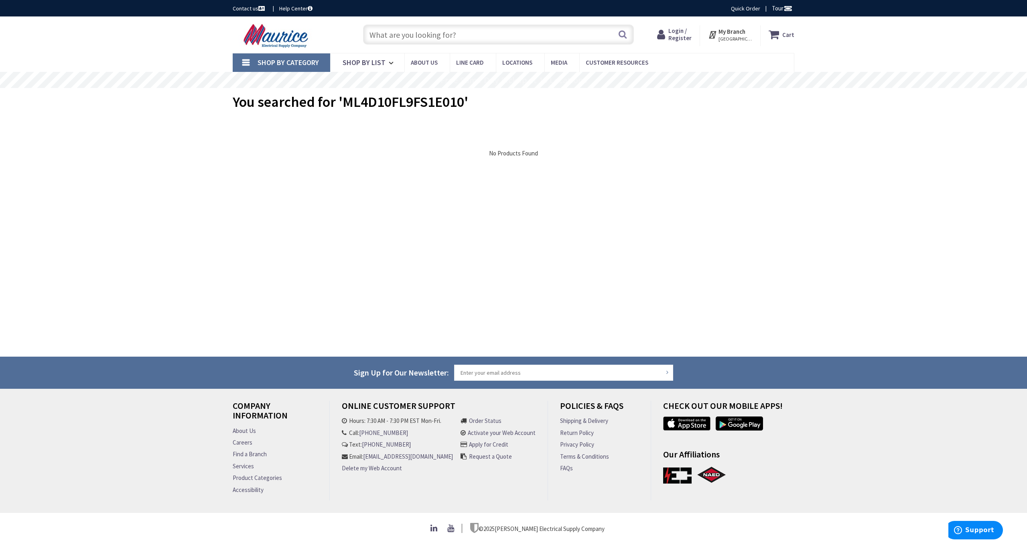
click at [433, 30] on input "text" at bounding box center [498, 34] width 271 height 20
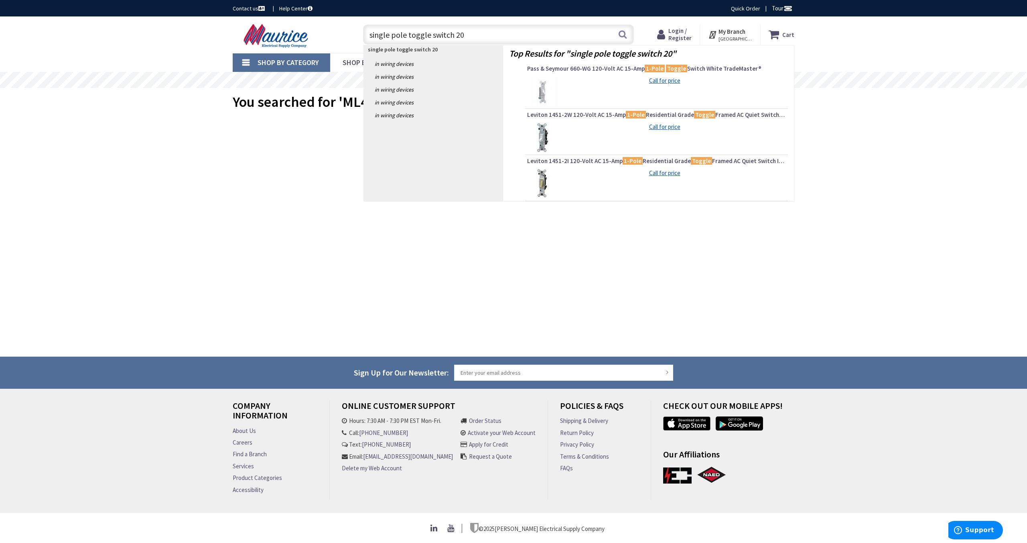
type input "single pole toggle switch 20 a"
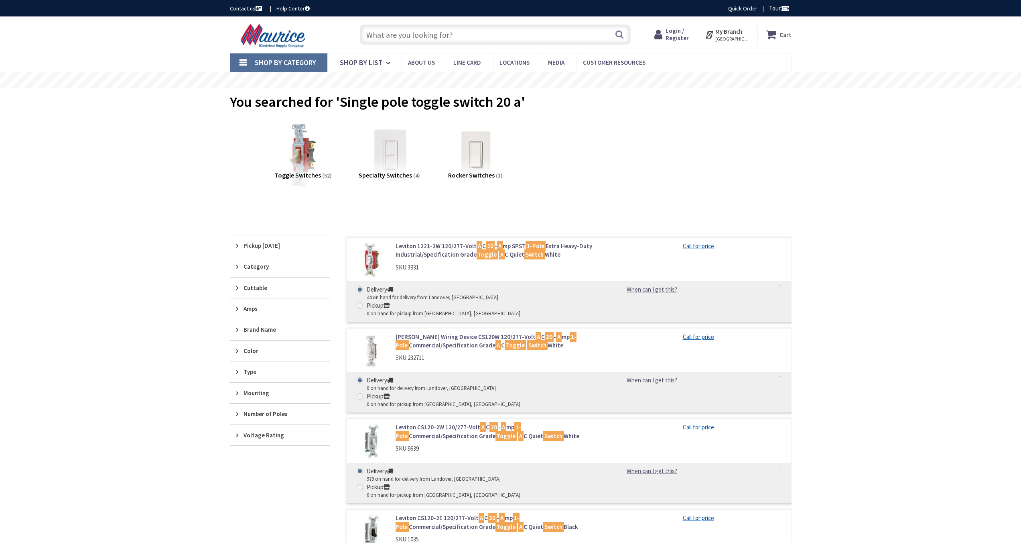
click at [269, 246] on span "Pickup [DATE]" at bounding box center [276, 245] width 65 height 8
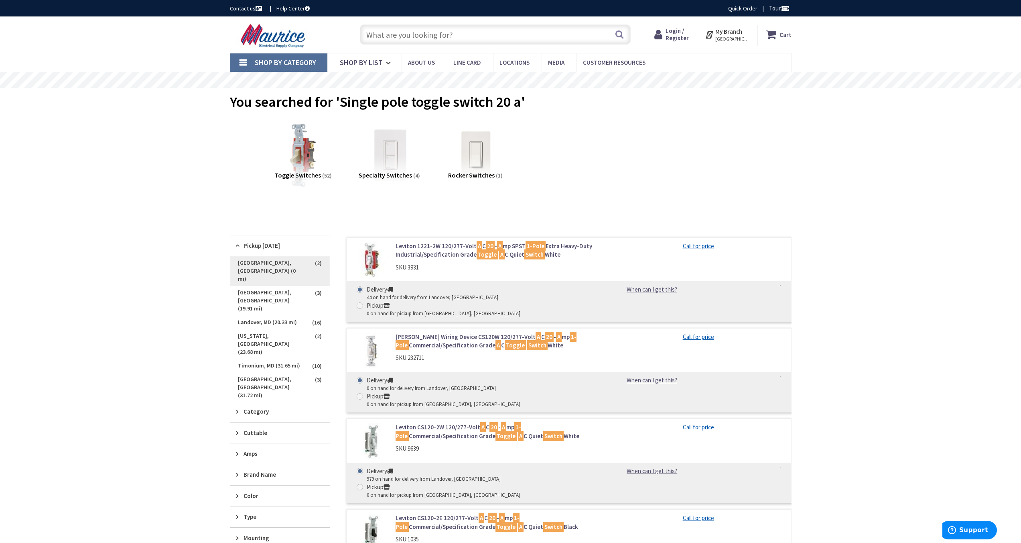
click at [256, 264] on span "[GEOGRAPHIC_DATA], [GEOGRAPHIC_DATA] (0 mi)" at bounding box center [280, 271] width 100 height 30
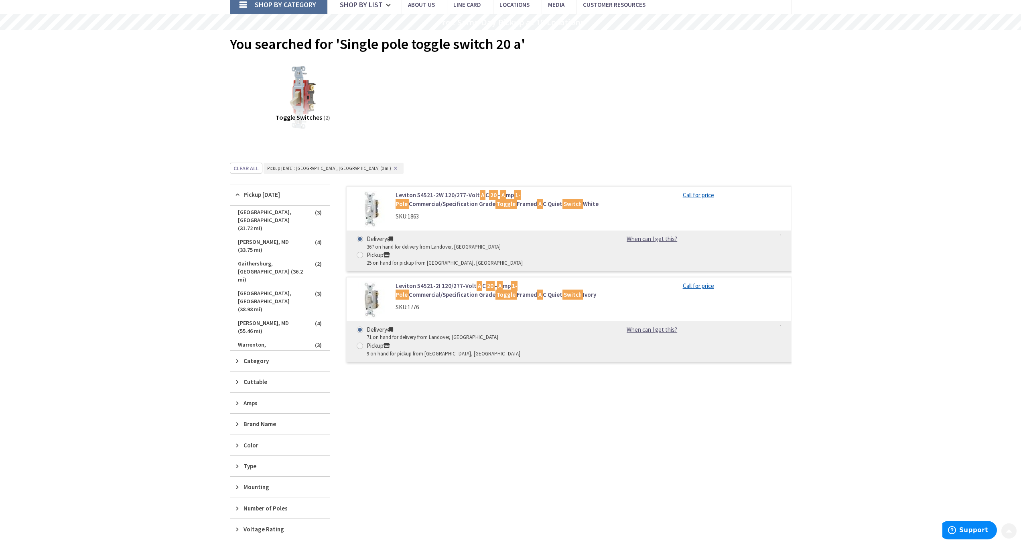
scroll to position [110, 0]
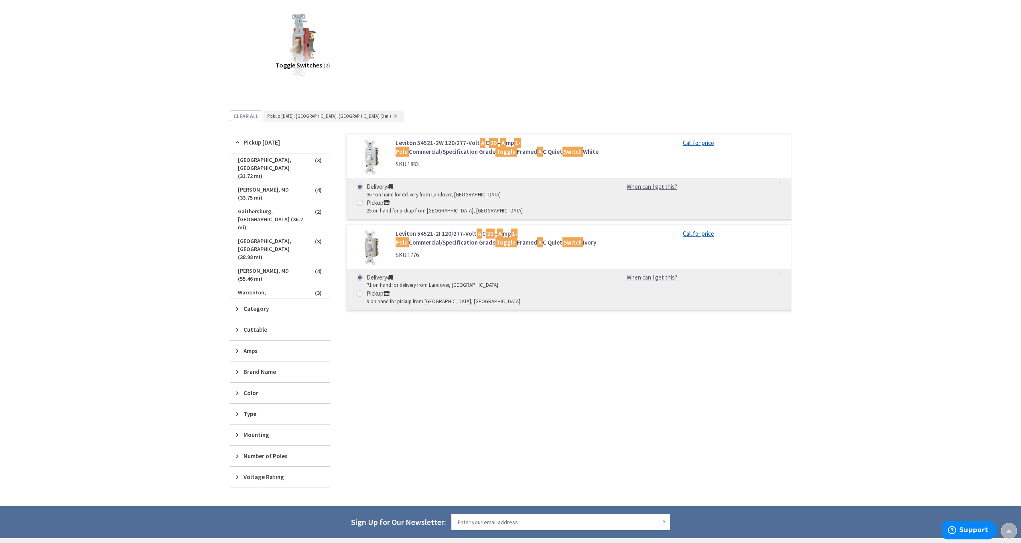
click at [253, 392] on span "Color" at bounding box center [276, 393] width 65 height 8
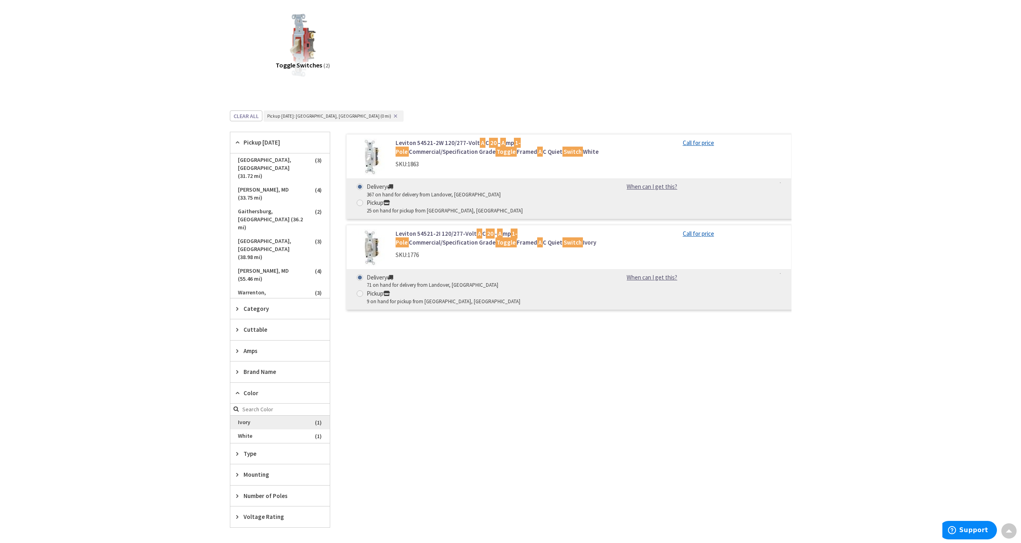
click at [250, 422] on span "Ivory" at bounding box center [280, 422] width 100 height 14
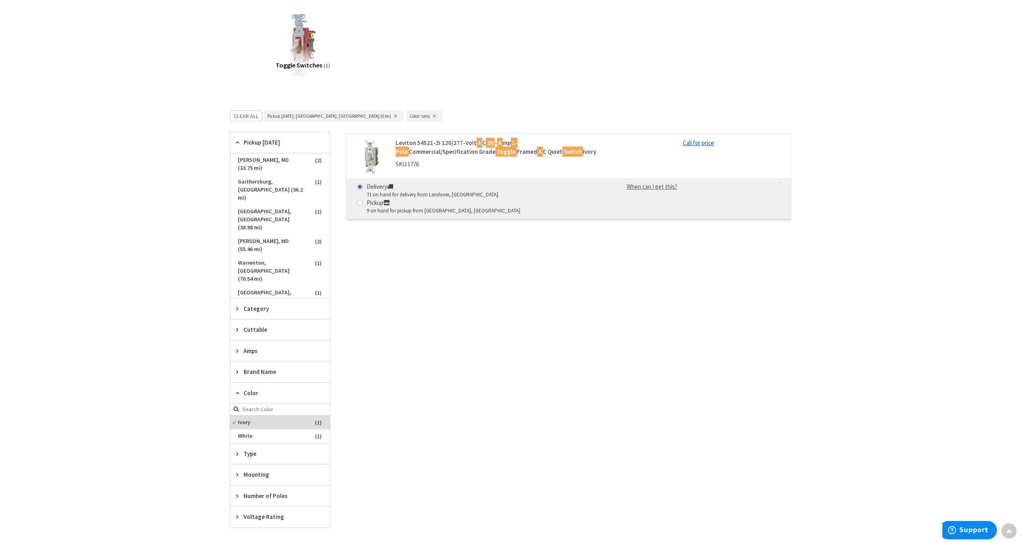
scroll to position [95, 0]
click at [508, 149] on link "Leviton 54521-2I 120/277-Volt A C 20 - A mp 1-Pole Commercial/Specification Gra…" at bounding box center [498, 146] width 204 height 17
